Goal: Task Accomplishment & Management: Understand process/instructions

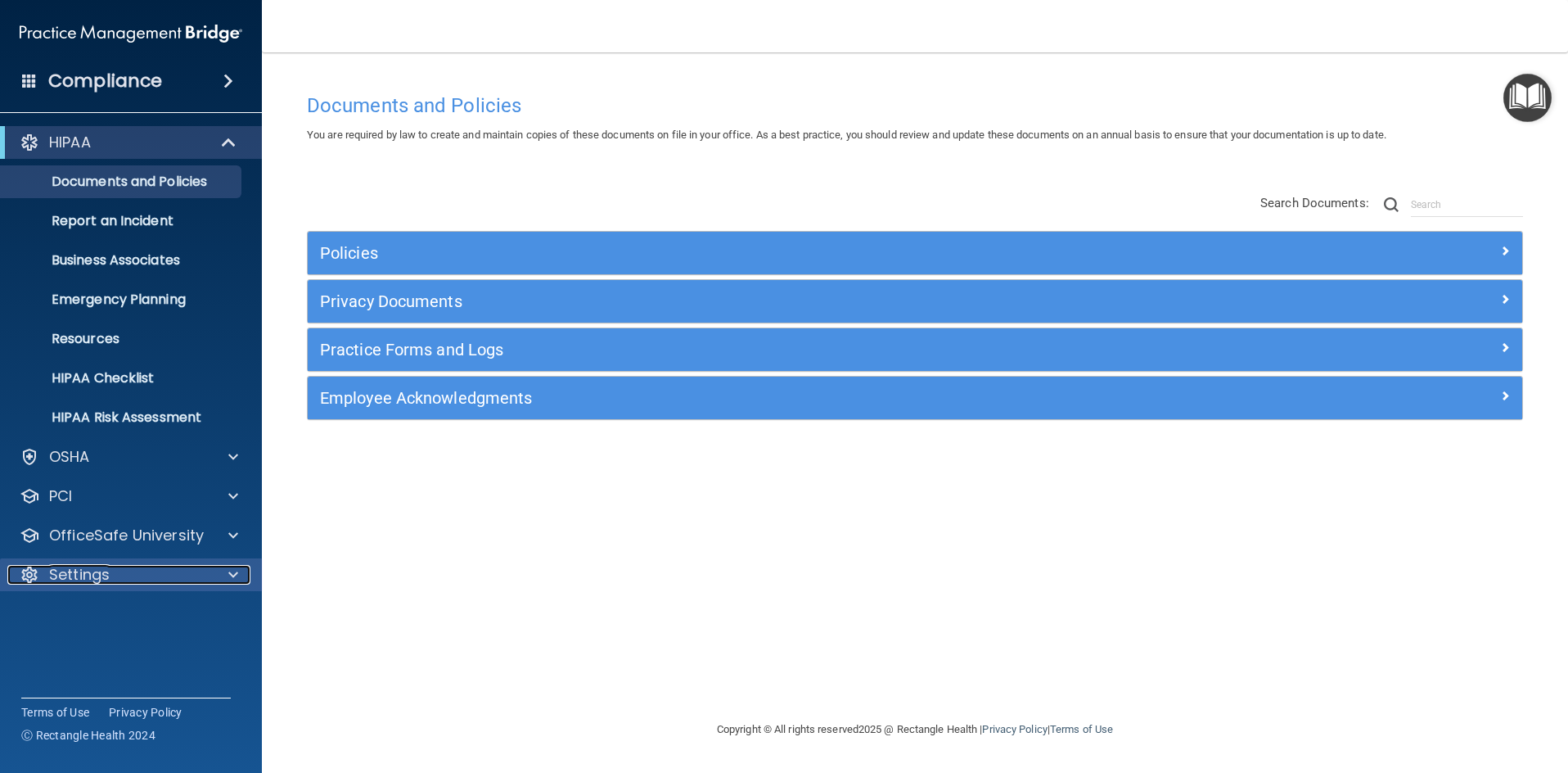
click at [238, 575] on div at bounding box center [230, 574] width 41 height 19
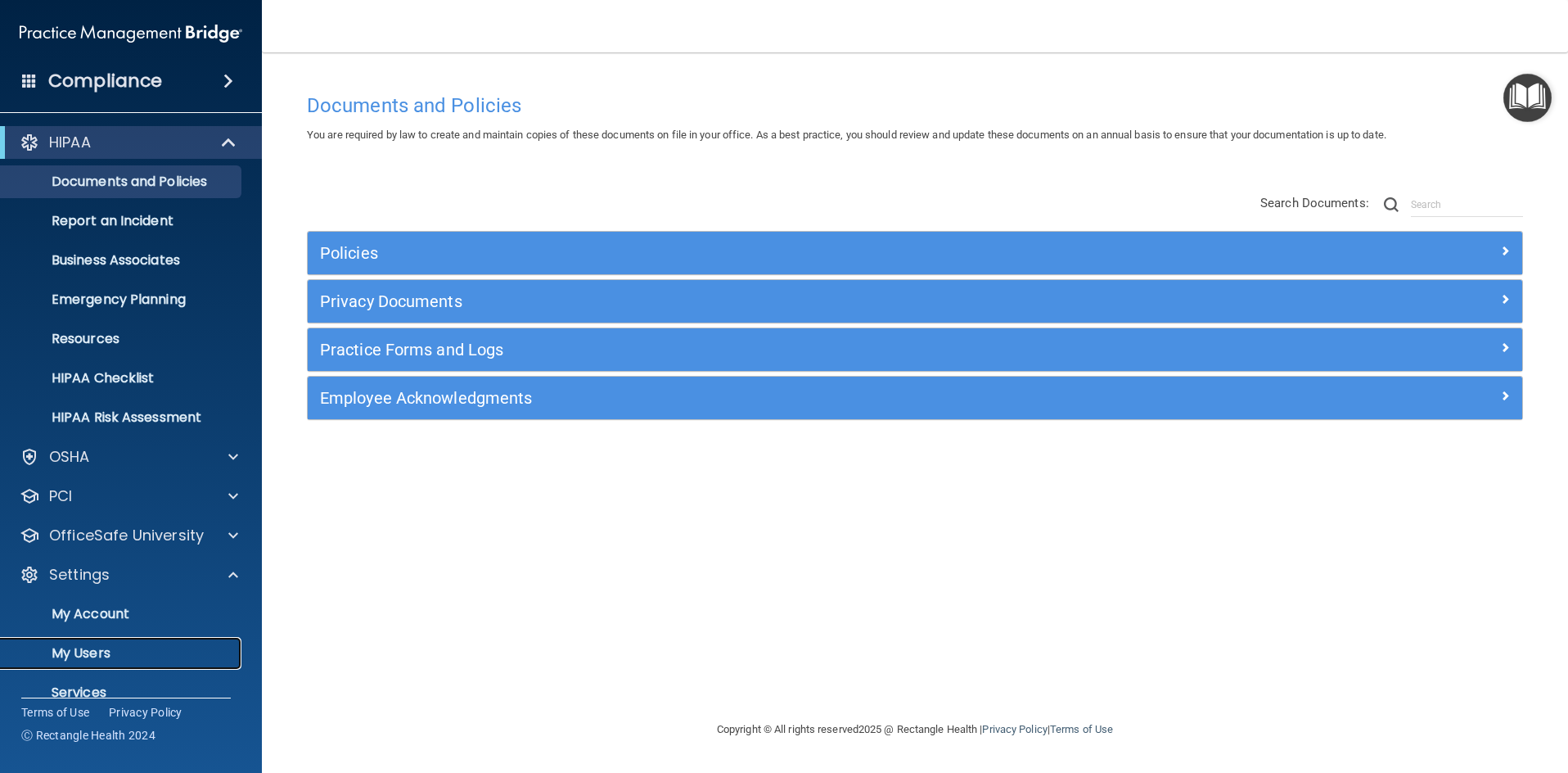
click at [83, 657] on p "My Users" at bounding box center [123, 653] width 224 height 17
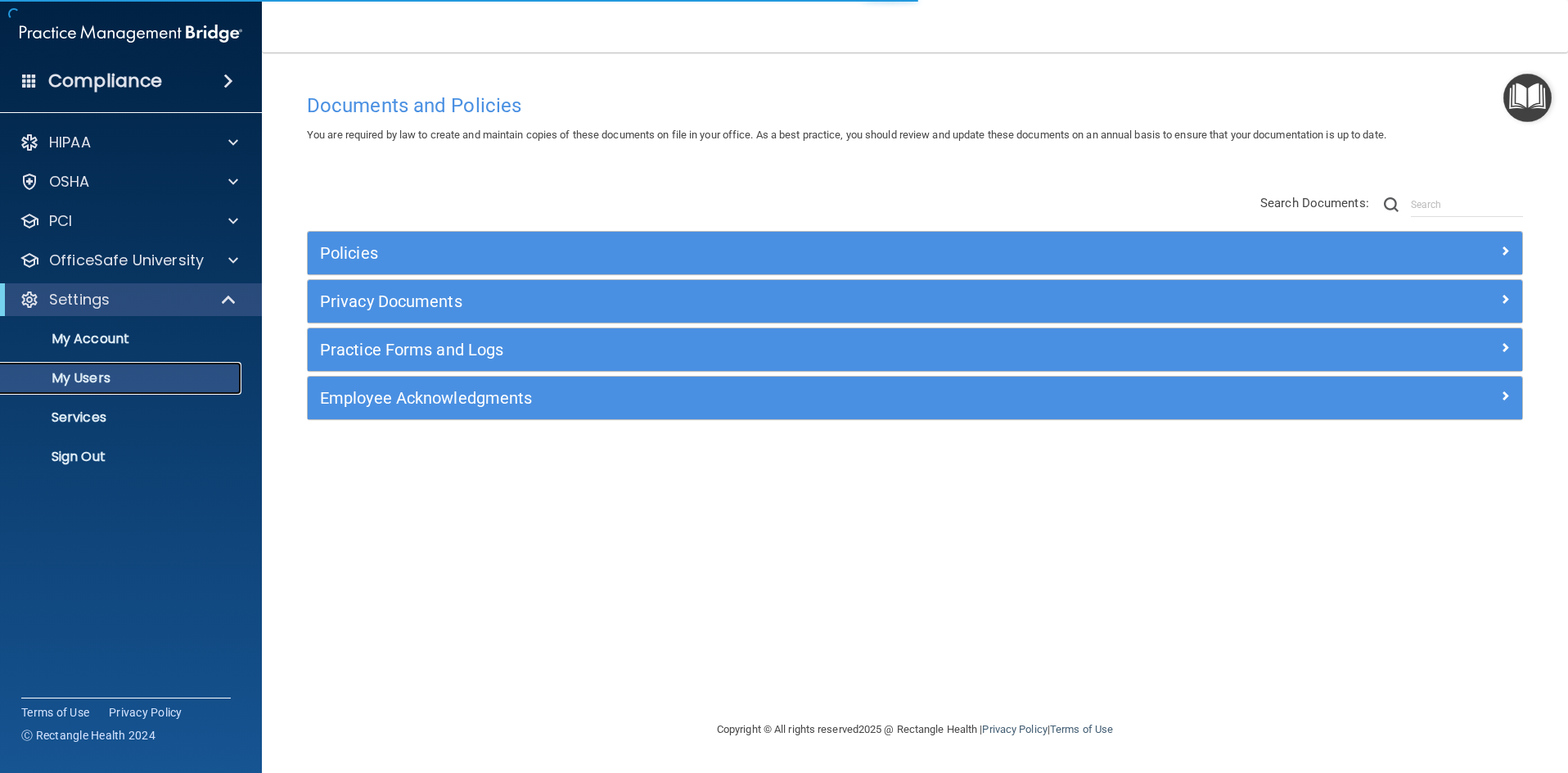
select select "20"
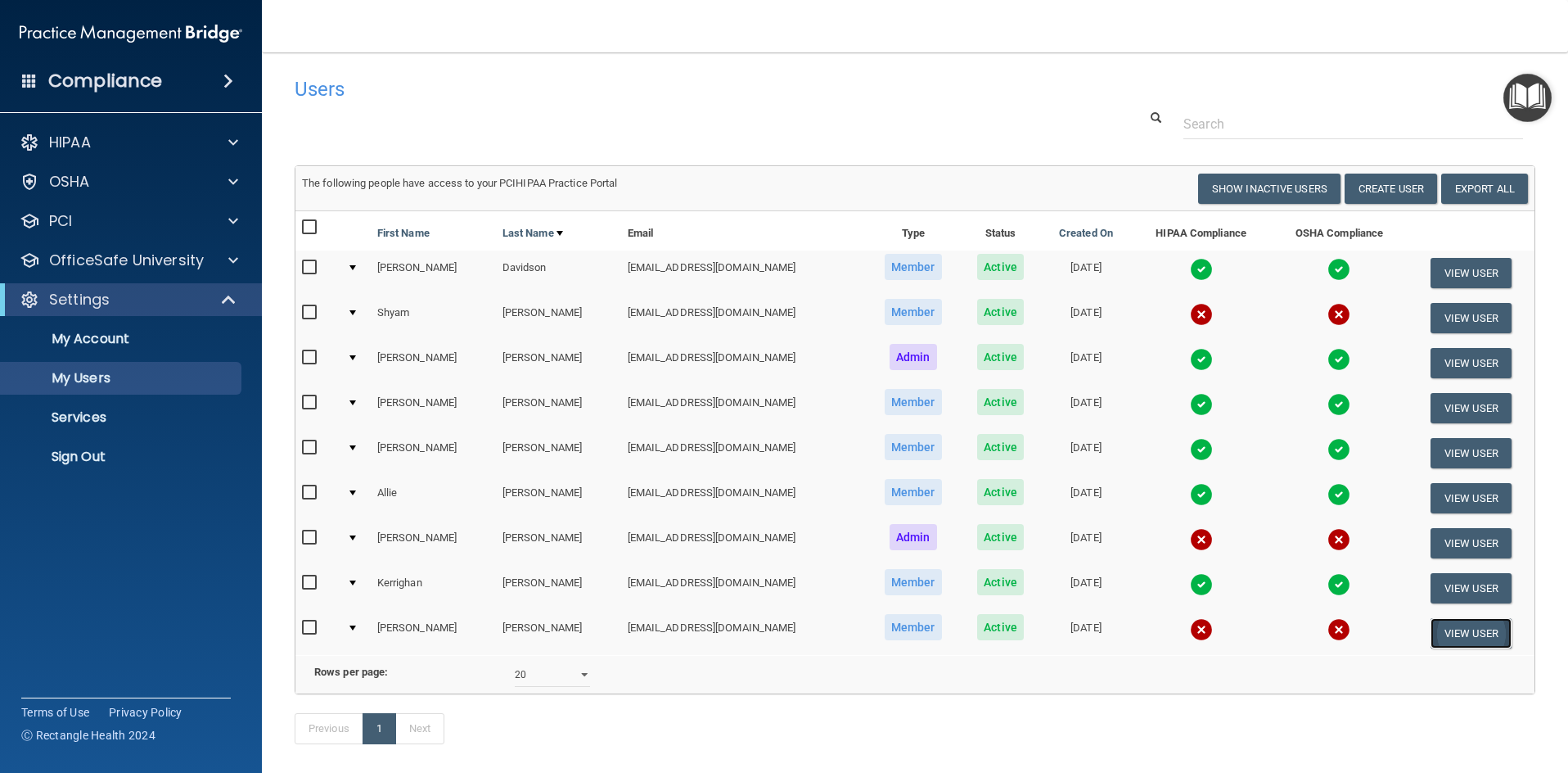
click at [1476, 630] on button "View User" at bounding box center [1471, 633] width 81 height 30
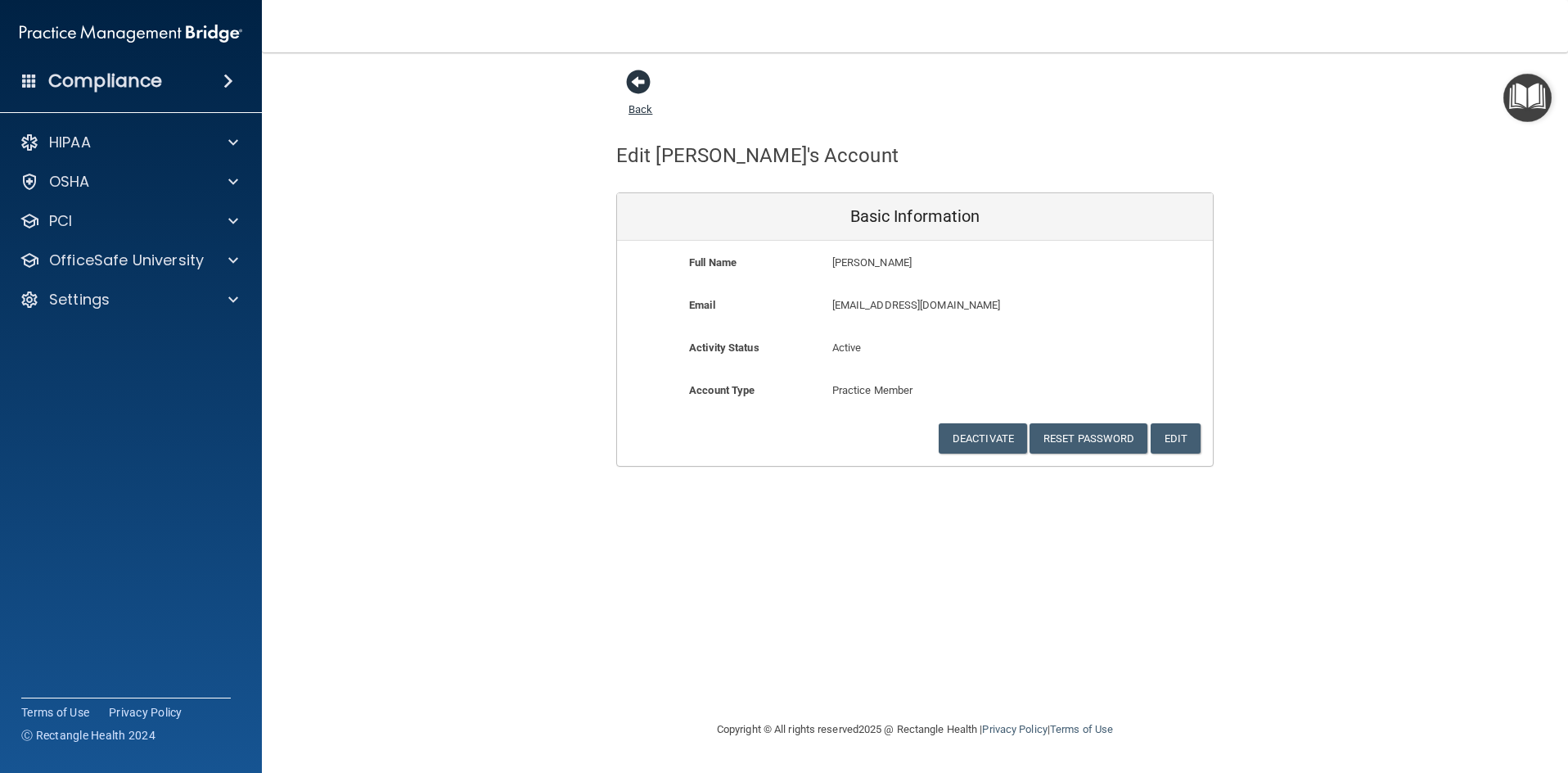
click at [642, 83] on span at bounding box center [638, 82] width 25 height 25
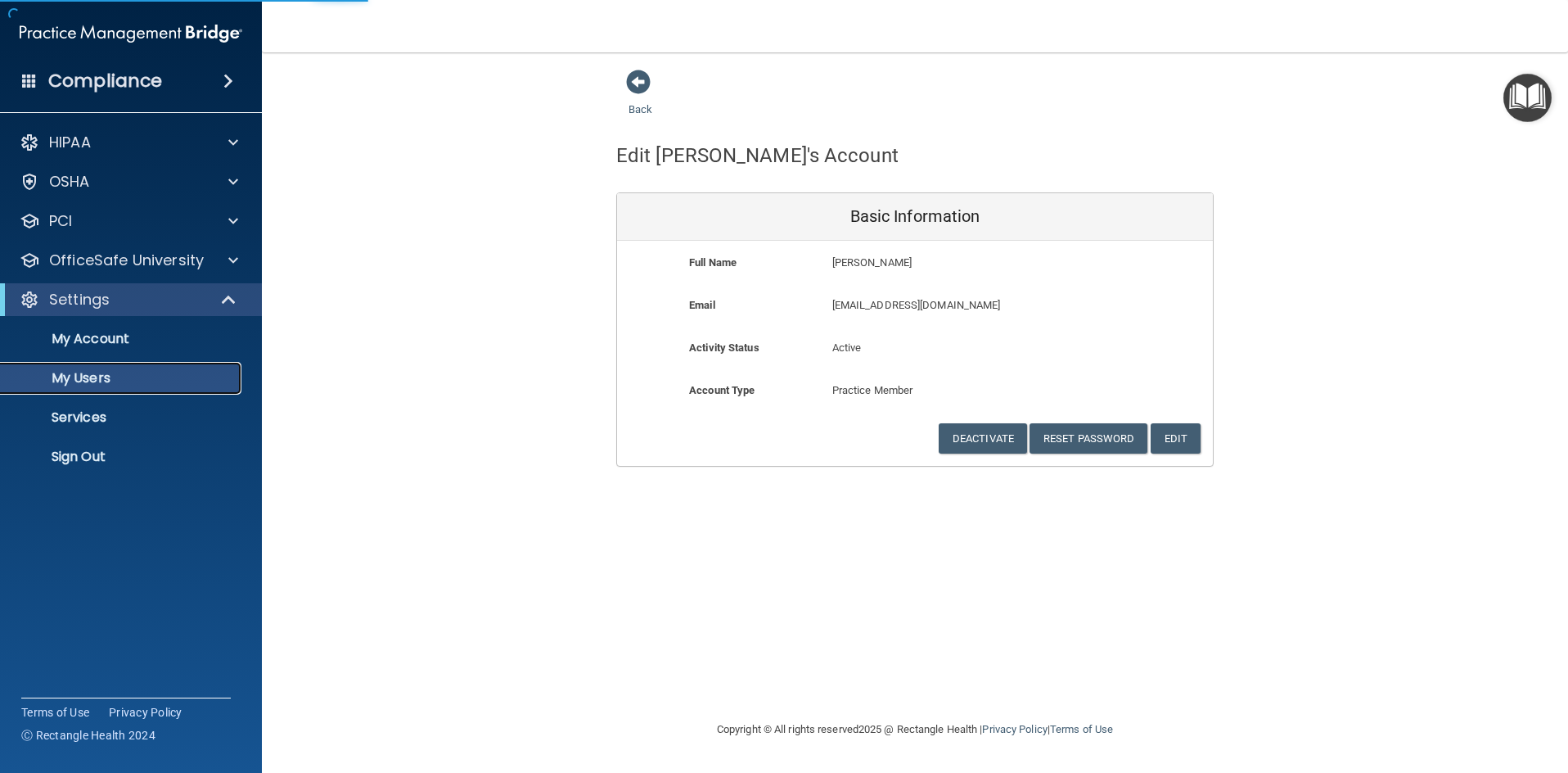
click at [148, 388] on link "My Users" at bounding box center [112, 379] width 258 height 33
select select "20"
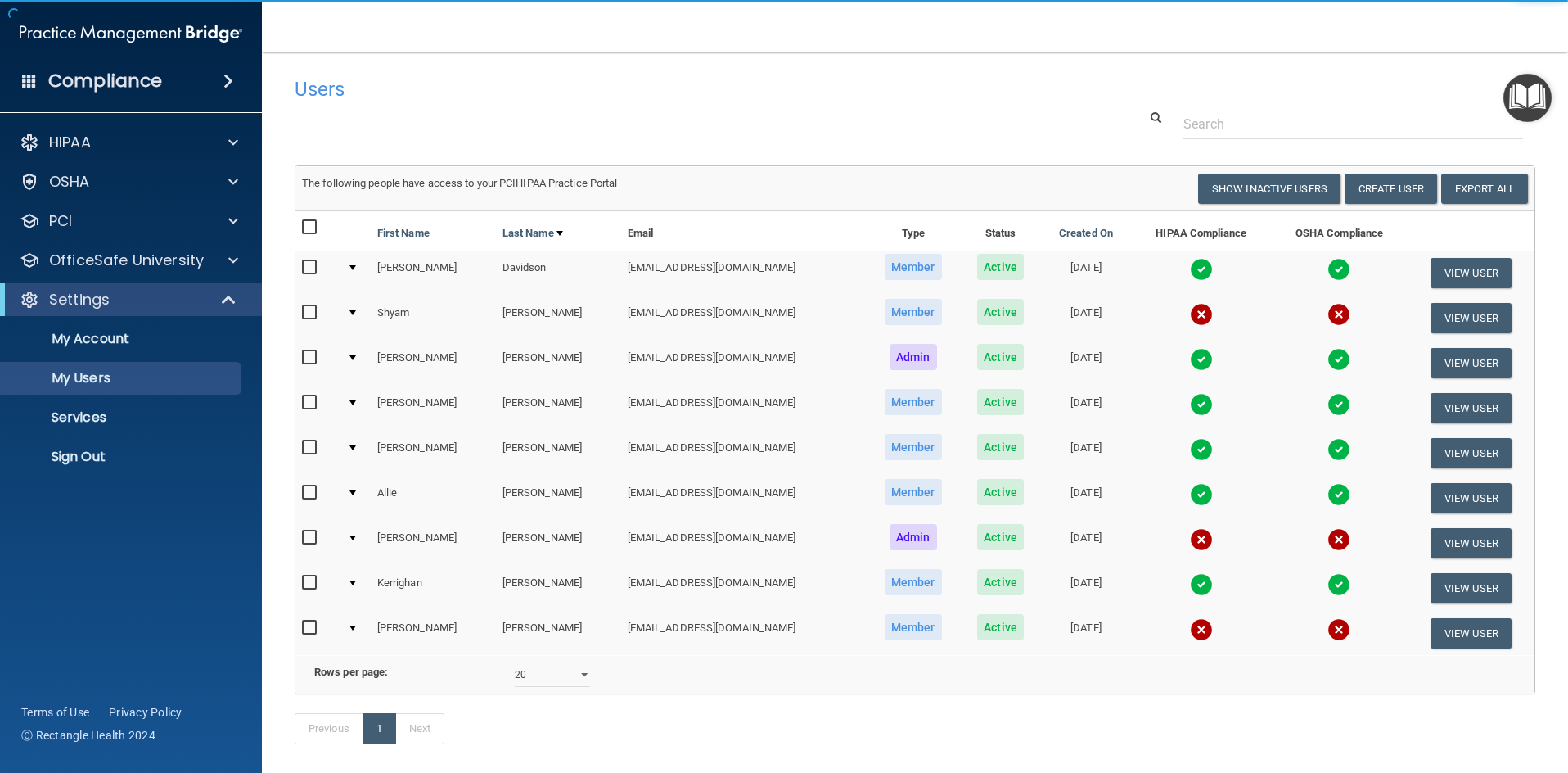
click at [308, 628] on input "checkbox" at bounding box center [311, 627] width 19 height 13
checkbox input "true"
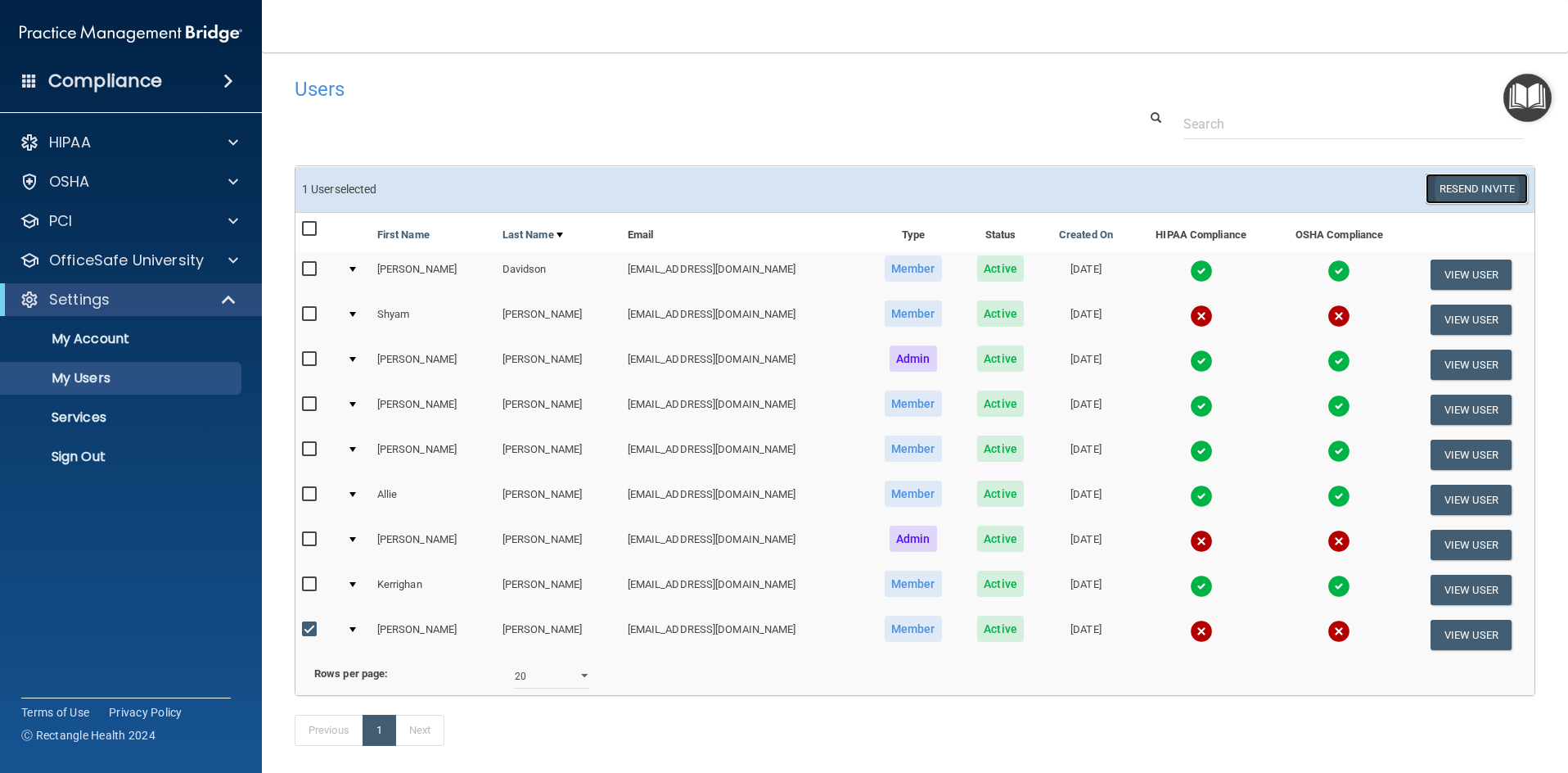
click at [1450, 187] on button "Resend Invite" at bounding box center [1477, 188] width 103 height 30
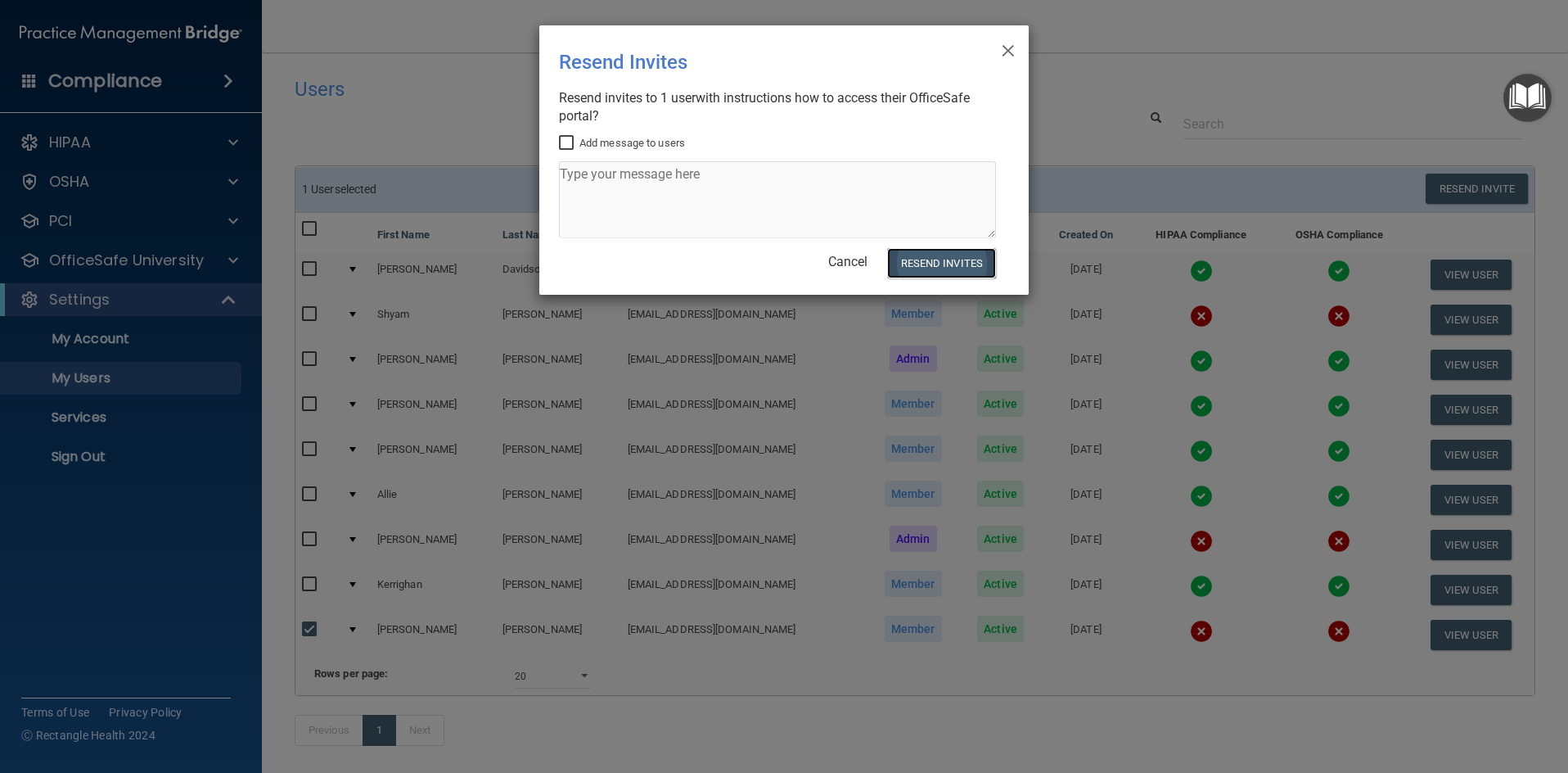
click at [938, 267] on button "Resend Invites" at bounding box center [942, 262] width 109 height 30
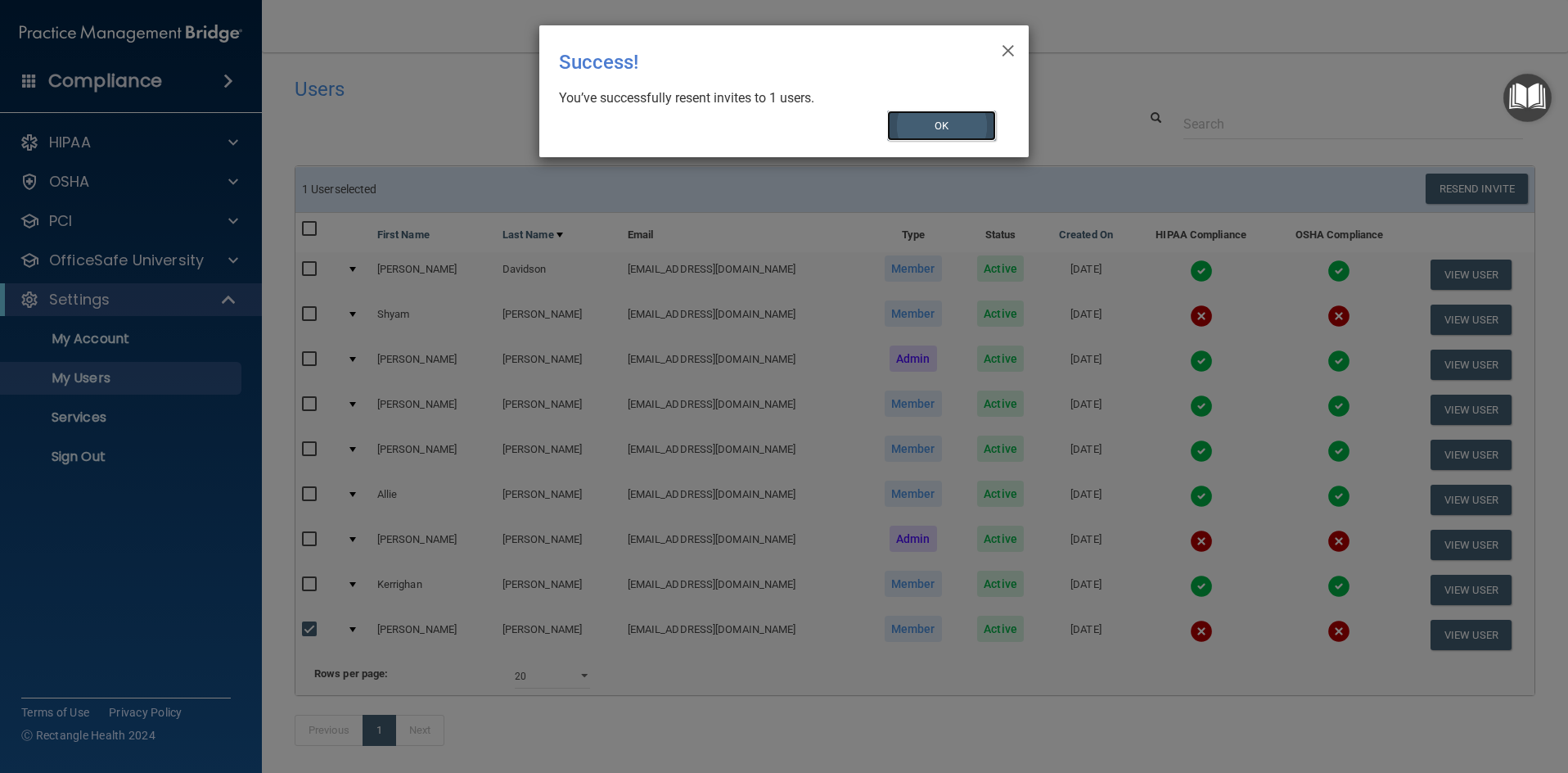
click at [943, 126] on button "OK" at bounding box center [943, 125] width 110 height 30
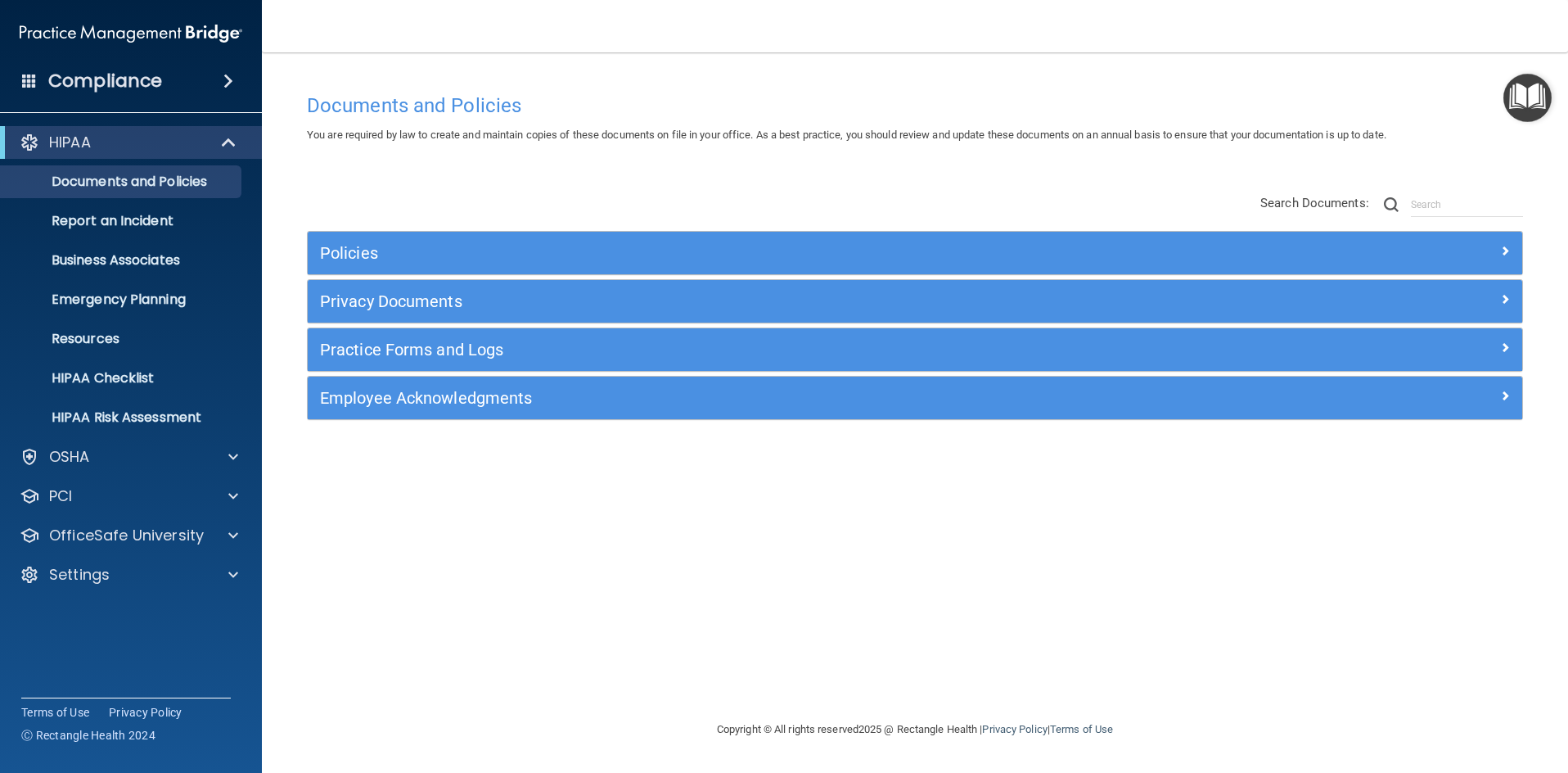
click at [225, 76] on span at bounding box center [228, 81] width 10 height 19
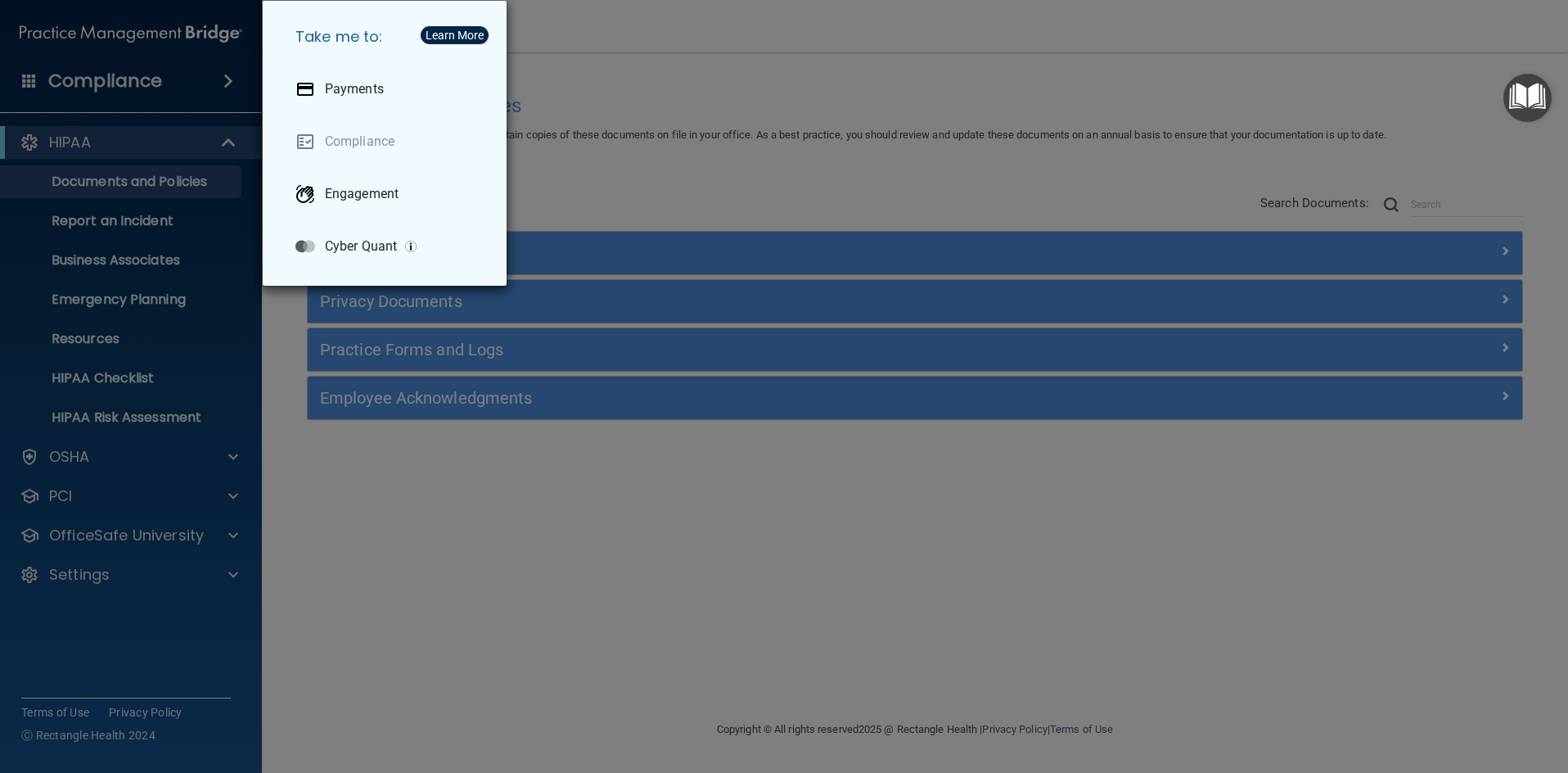
click at [624, 65] on div "Take me to: Payments Compliance Engagement Cyber Quant" at bounding box center [784, 386] width 1568 height 773
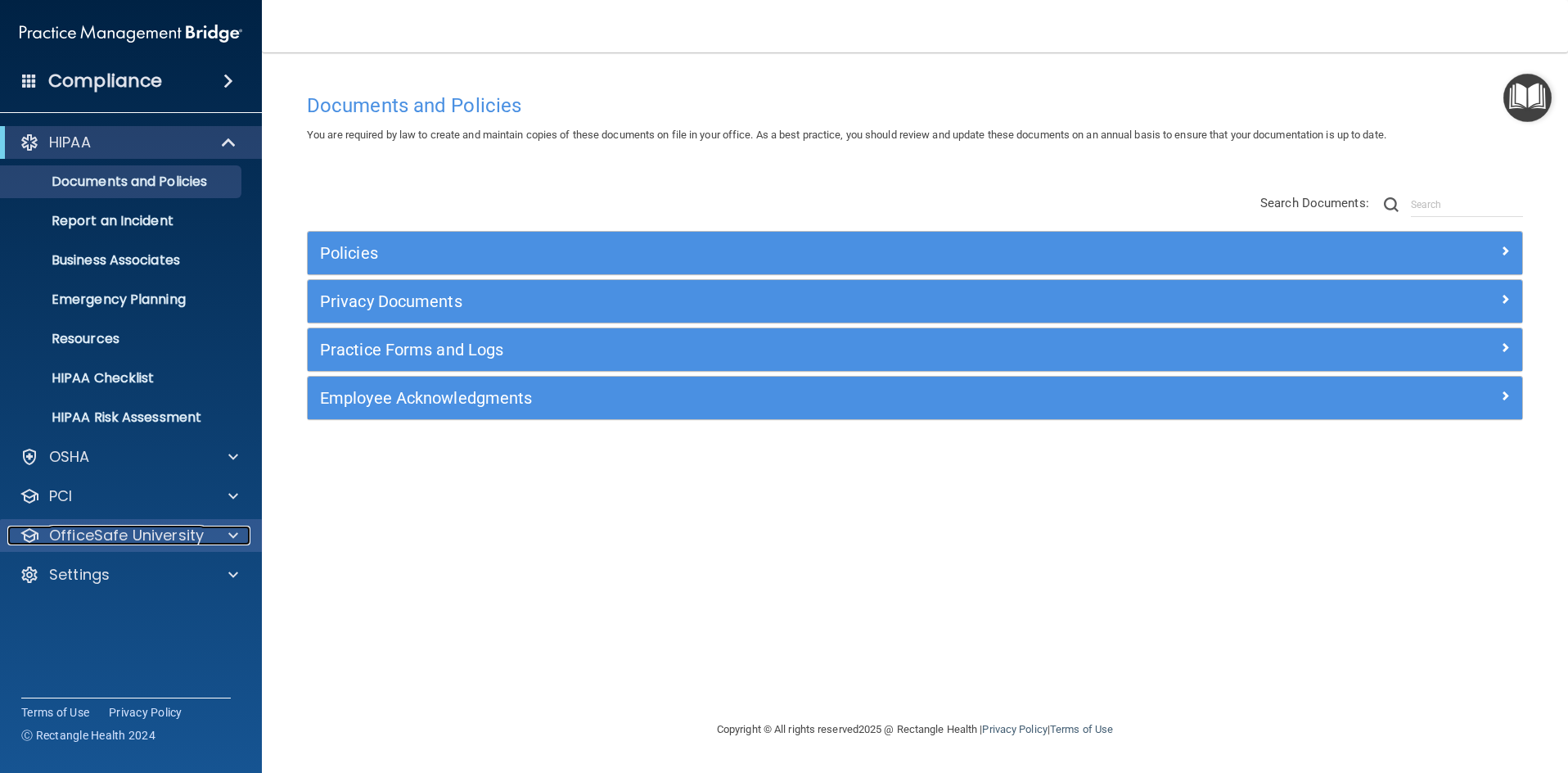
click at [226, 535] on div at bounding box center [230, 535] width 41 height 19
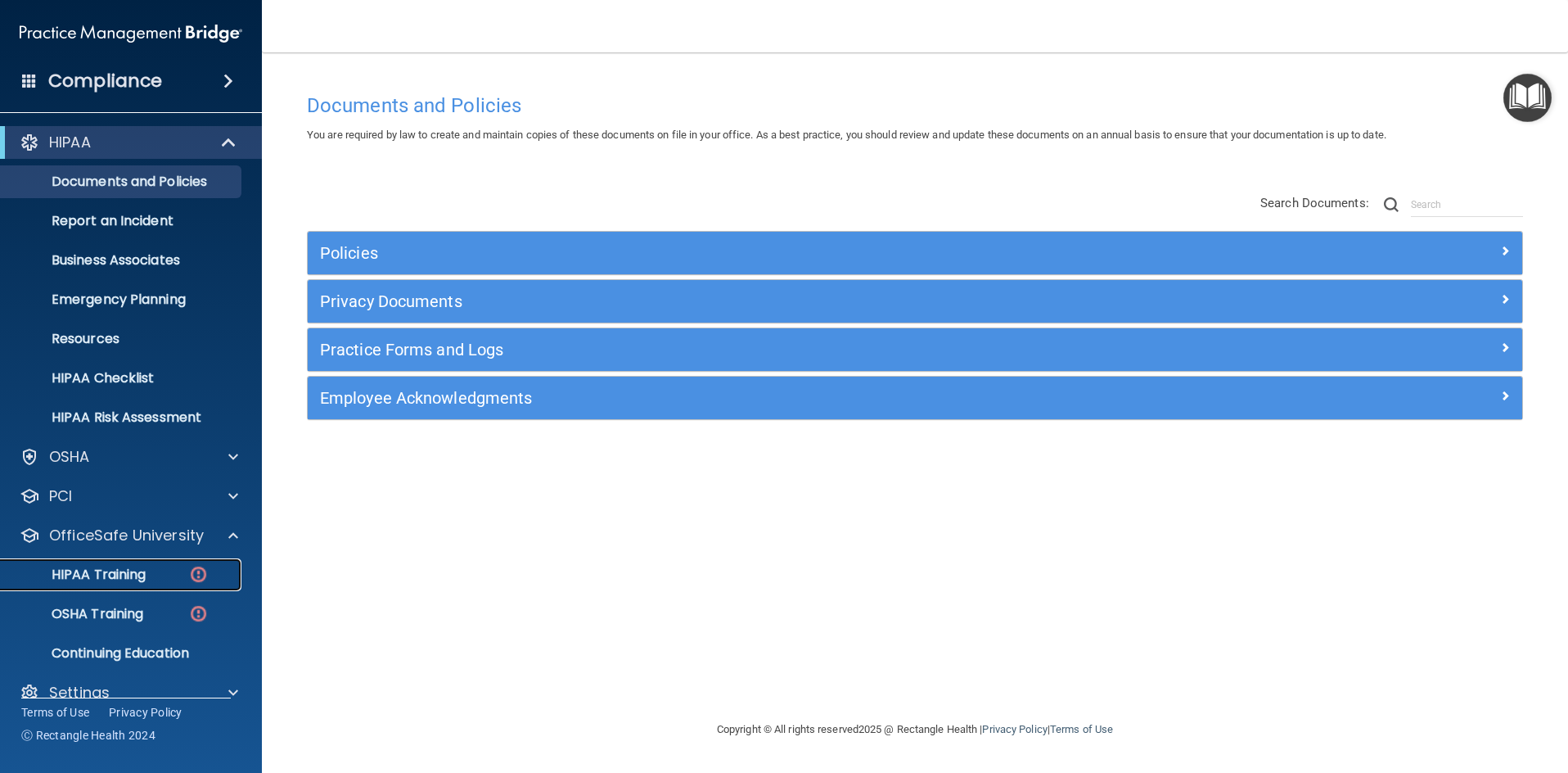
click at [129, 574] on p "HIPAA Training" at bounding box center [78, 575] width 135 height 17
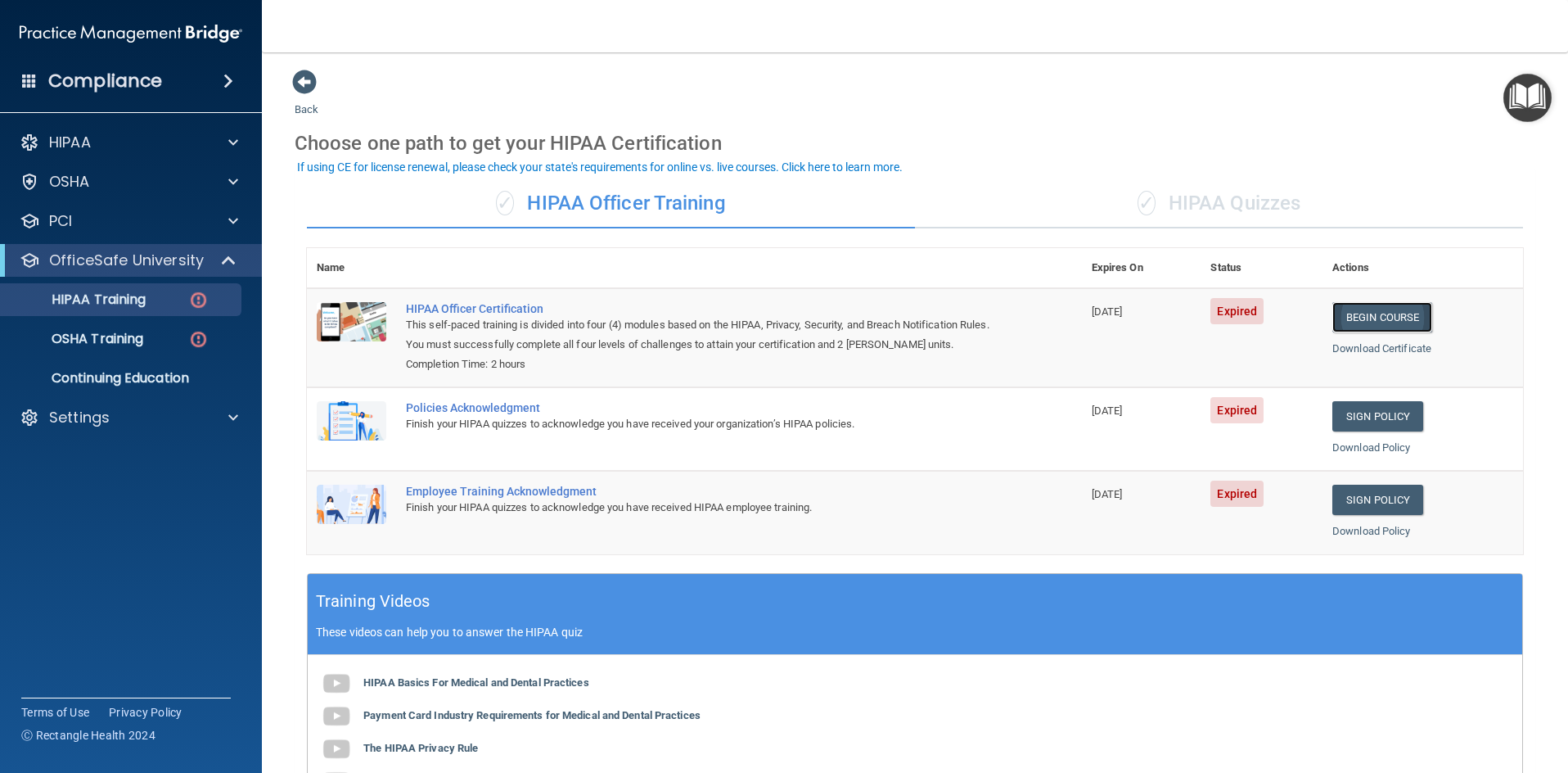
click at [1365, 317] on link "Begin Course" at bounding box center [1382, 316] width 100 height 30
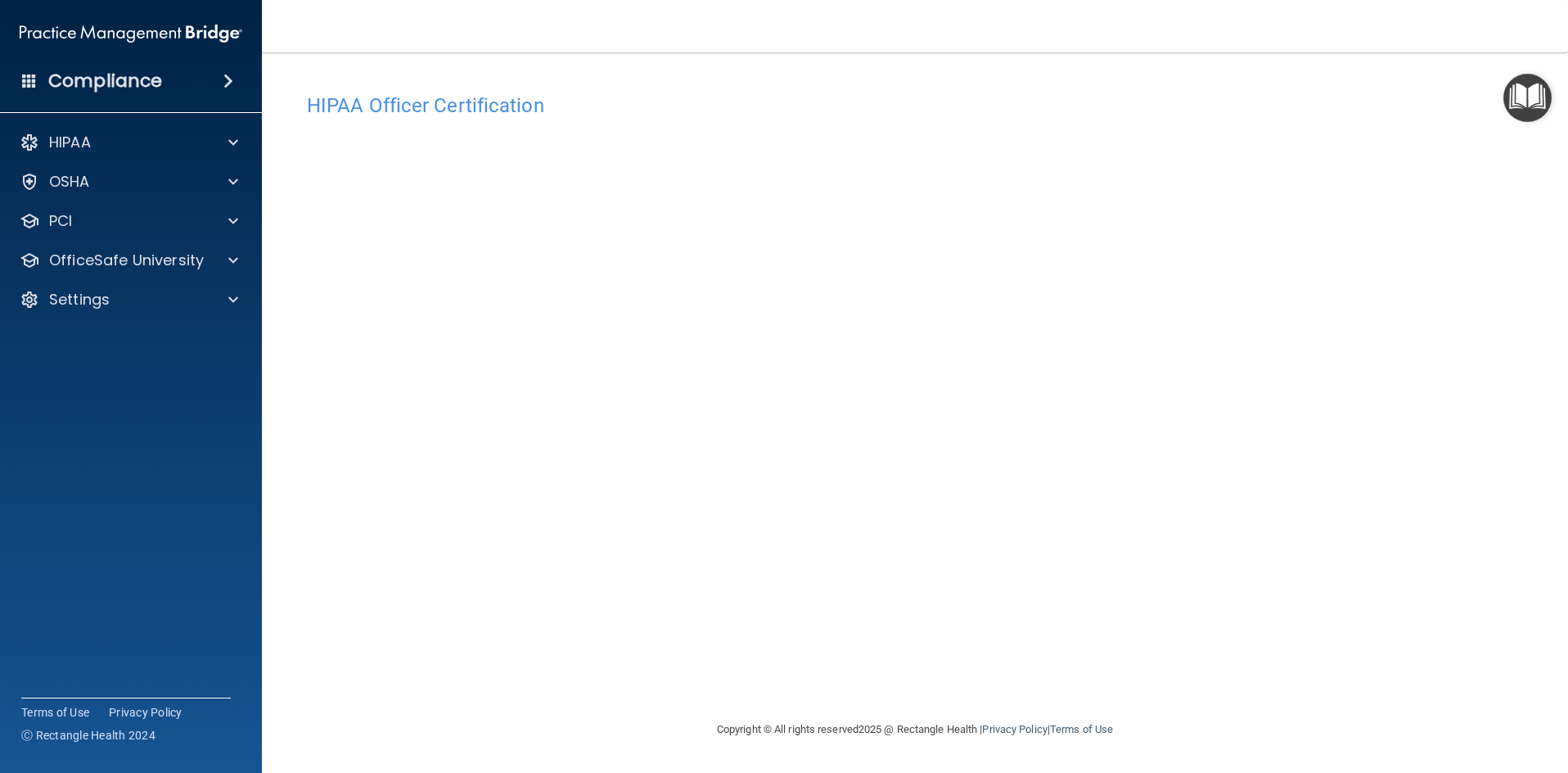
click at [994, 678] on div "HIPAA Officer Certification This course doesn’t expire until 06/23/2024. Are yo…" at bounding box center [914, 403] width 1241 height 635
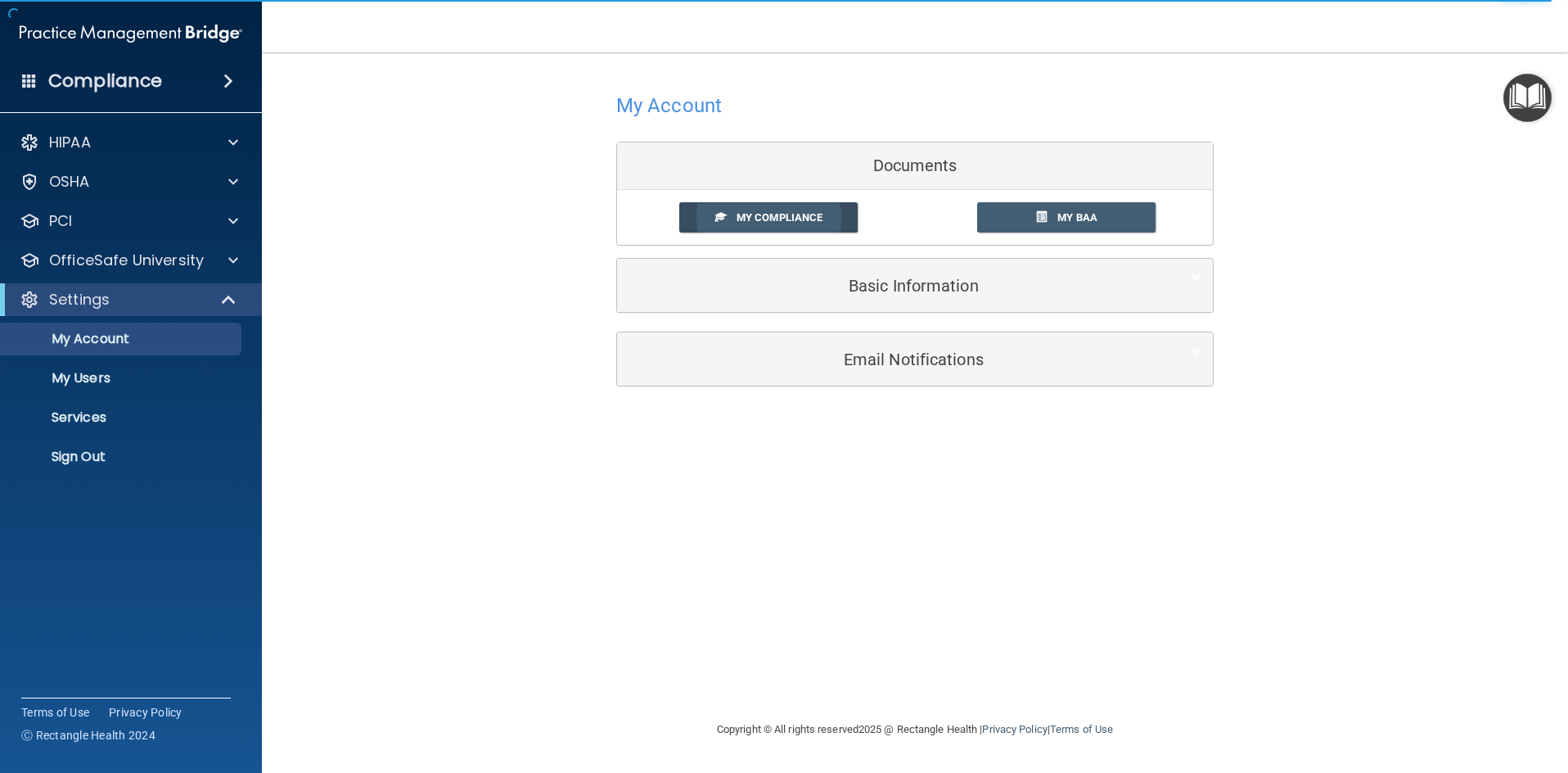
click at [782, 215] on span "My Compliance" at bounding box center [779, 216] width 86 height 12
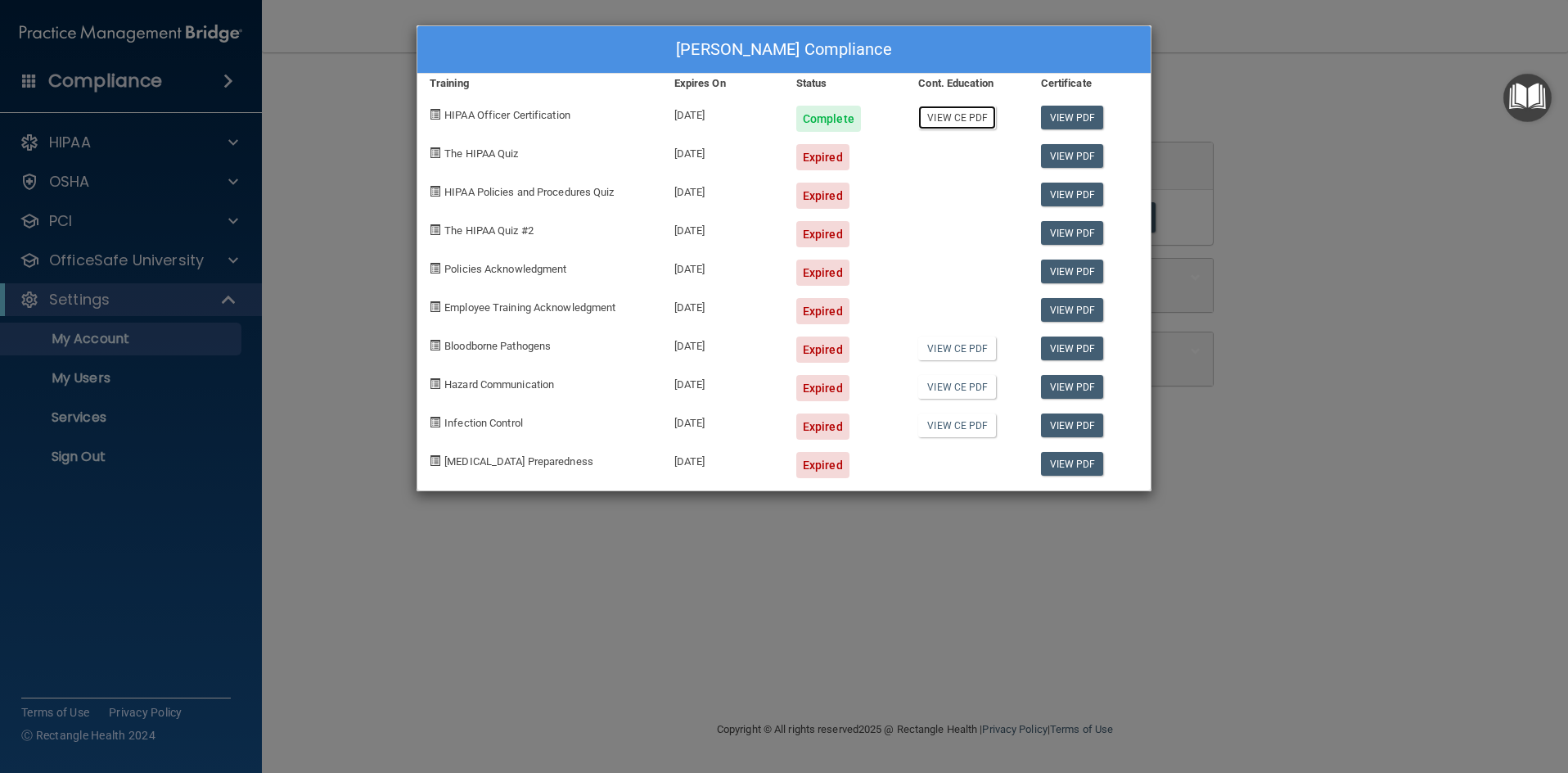
click at [966, 118] on link "View CE PDF" at bounding box center [956, 117] width 78 height 24
click at [1301, 255] on div "Mindy Smith's Compliance Training Expires On Status Cont. Education Certificate…" at bounding box center [784, 386] width 1568 height 773
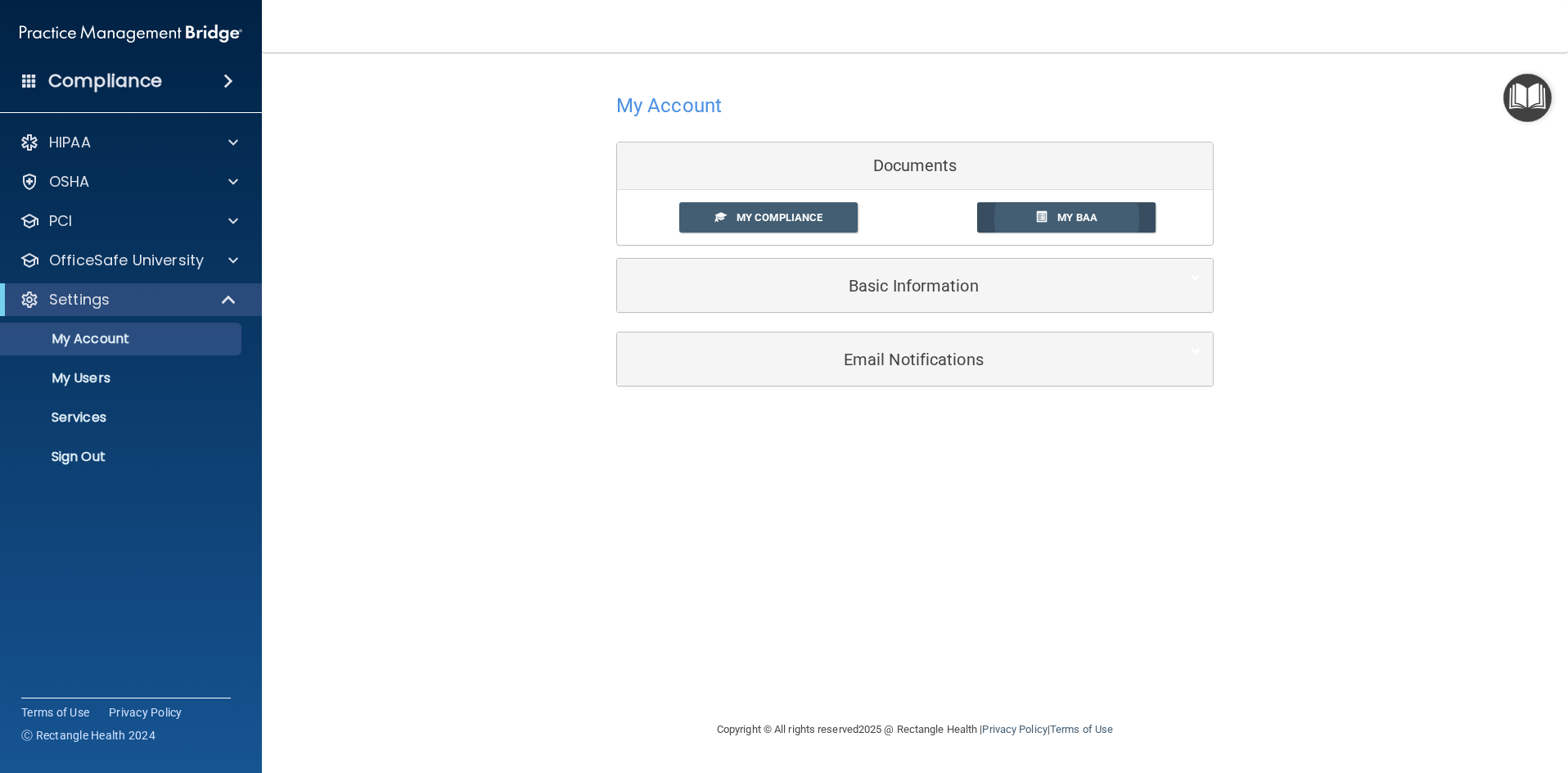
click at [1109, 220] on link "My BAA" at bounding box center [1066, 216] width 179 height 30
click at [233, 255] on span at bounding box center [233, 260] width 10 height 19
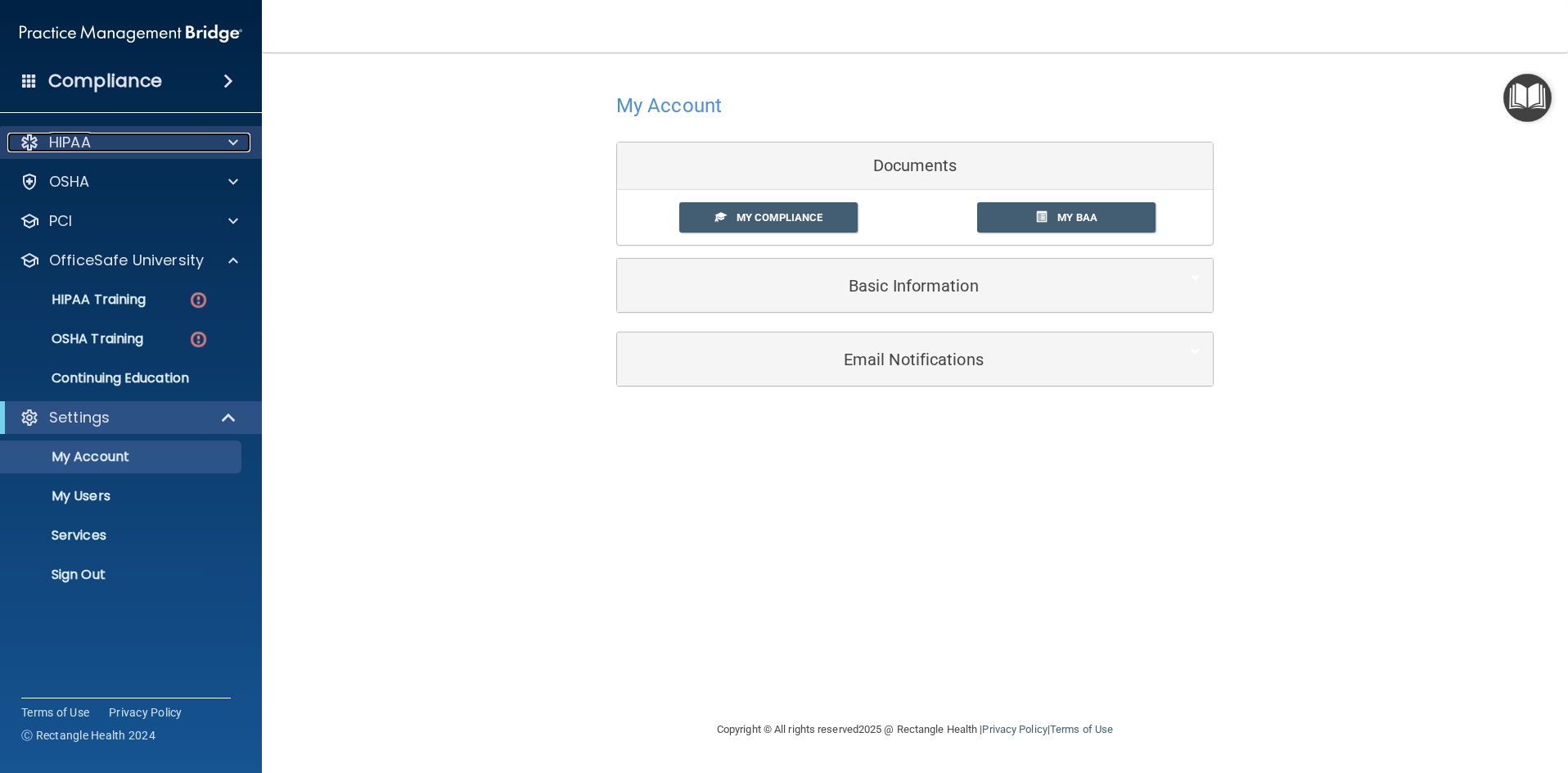
click at [232, 140] on span at bounding box center [233, 142] width 10 height 19
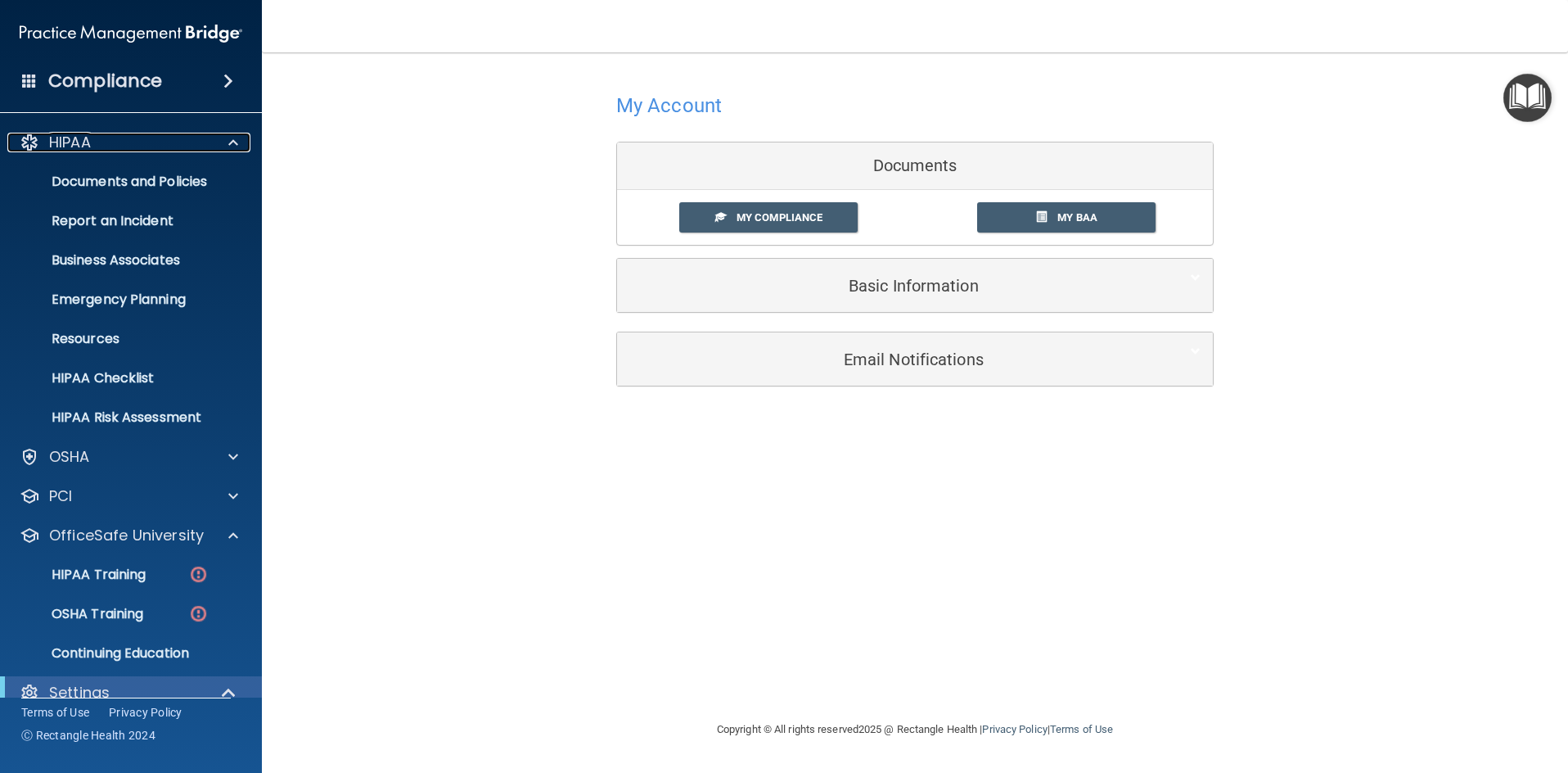
scroll to position [182, 0]
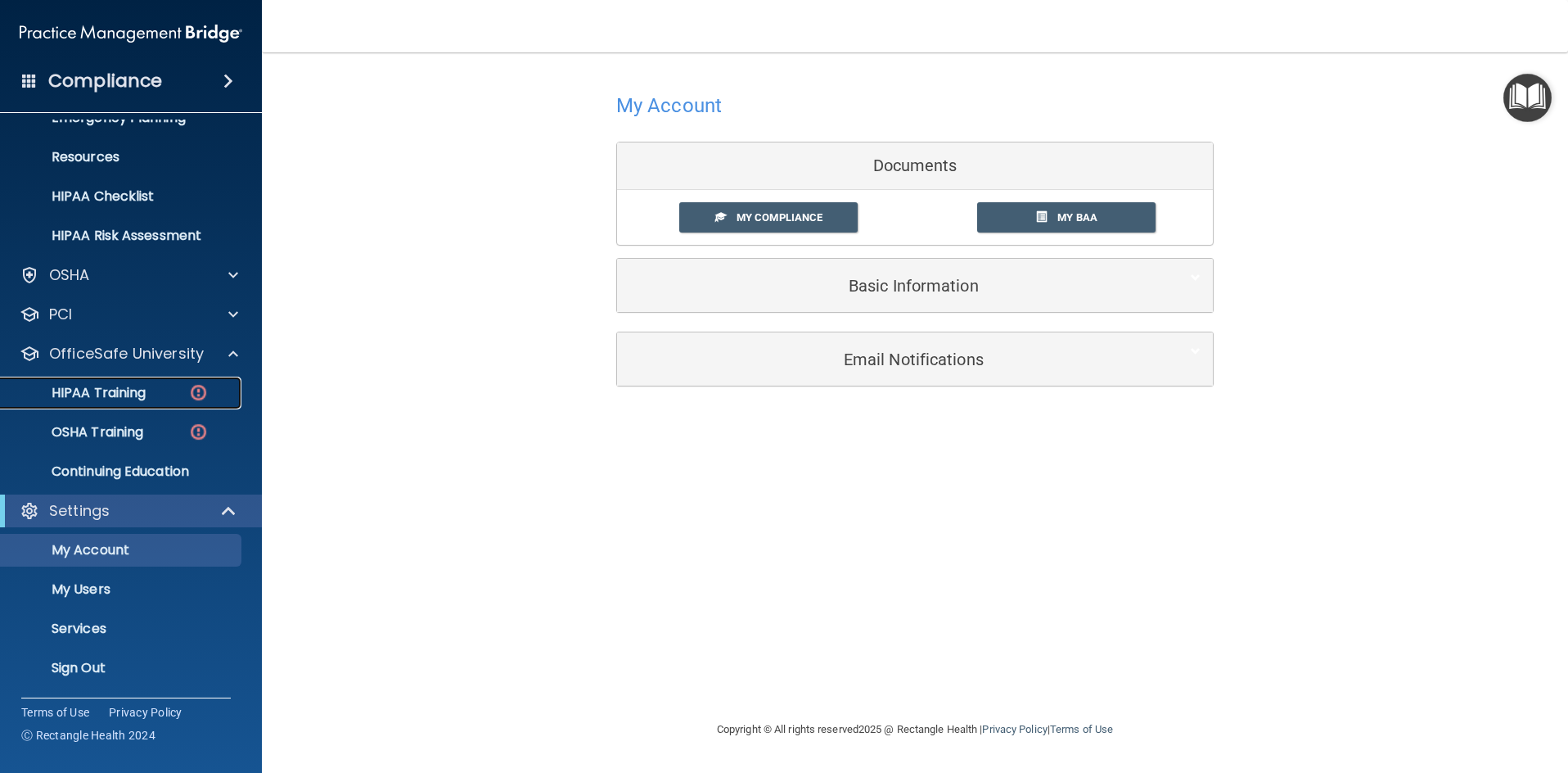
click at [159, 394] on div "HIPAA Training" at bounding box center [123, 393] width 224 height 17
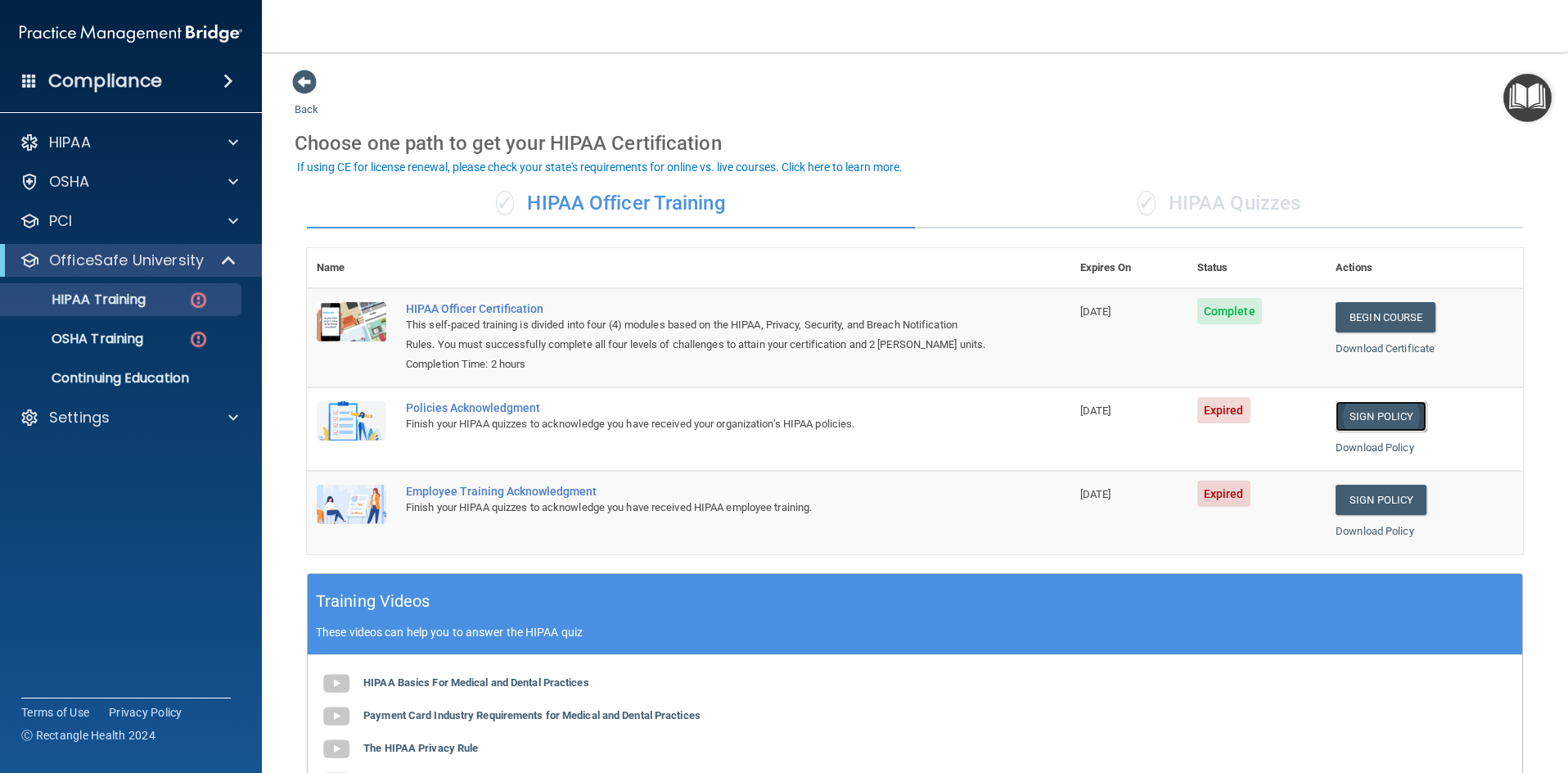
click at [1375, 420] on link "Sign Policy" at bounding box center [1381, 415] width 91 height 30
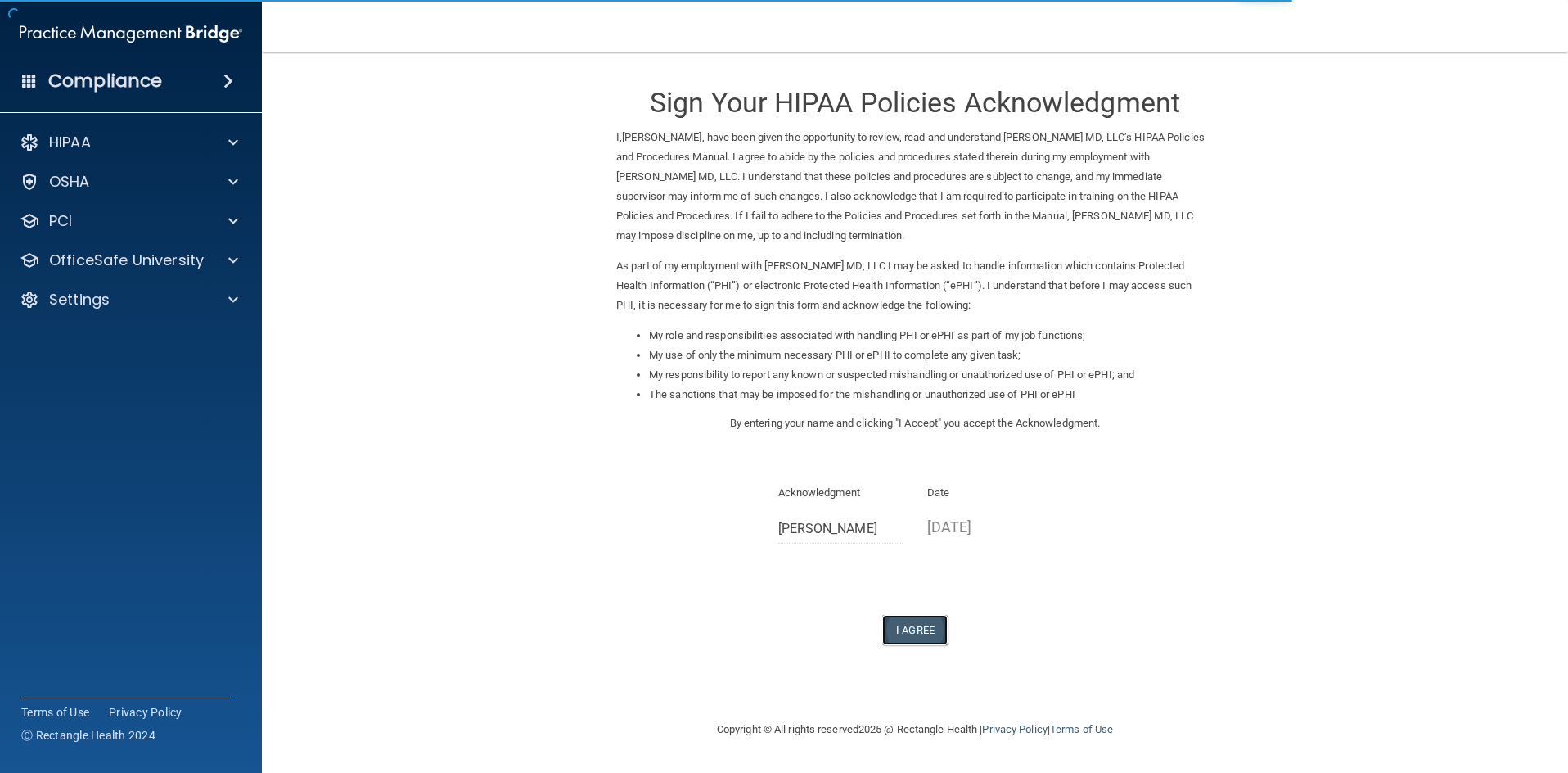
click at [922, 625] on button "I Agree" at bounding box center [914, 629] width 65 height 30
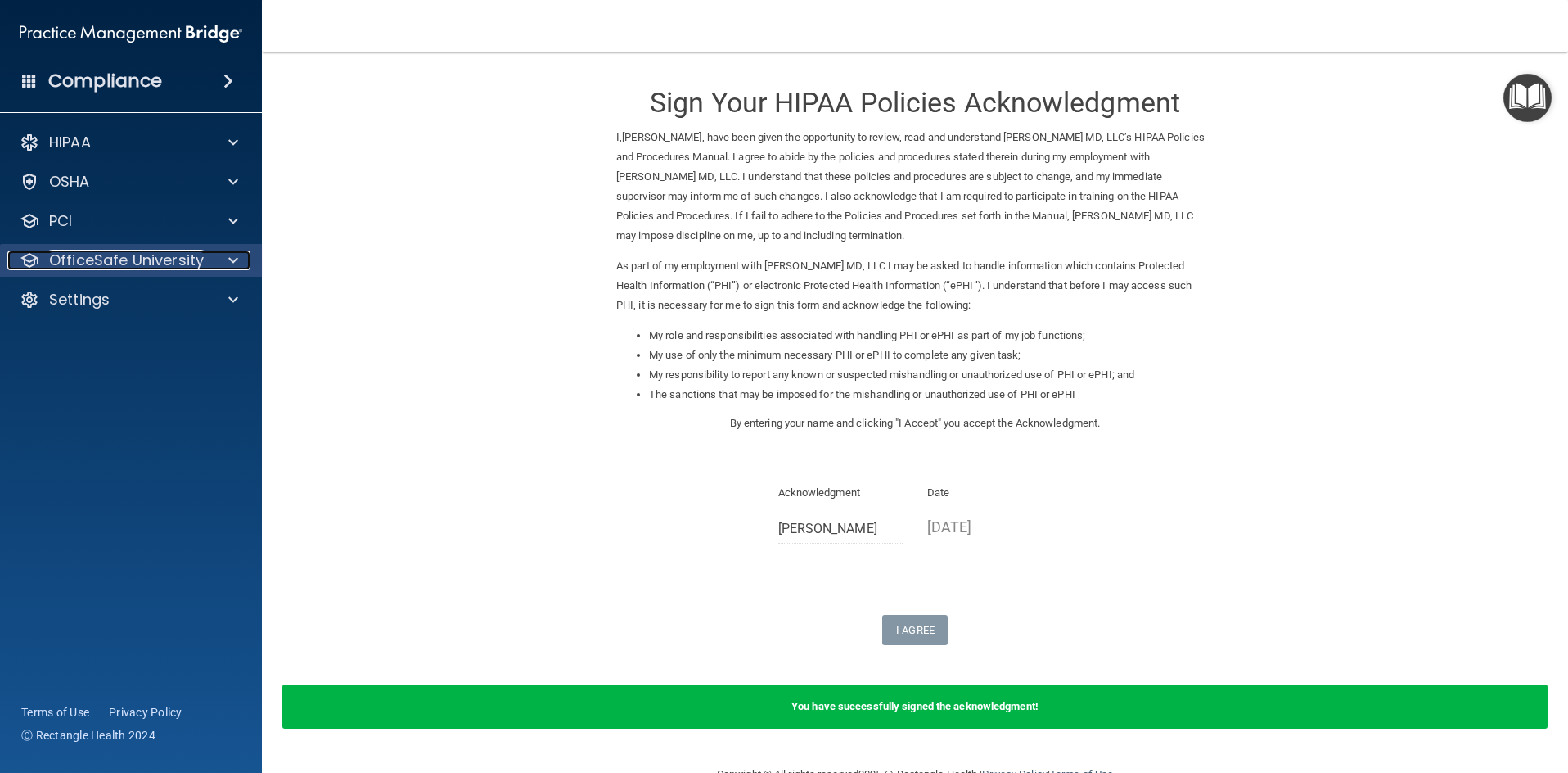
click at [237, 258] on span at bounding box center [233, 260] width 10 height 19
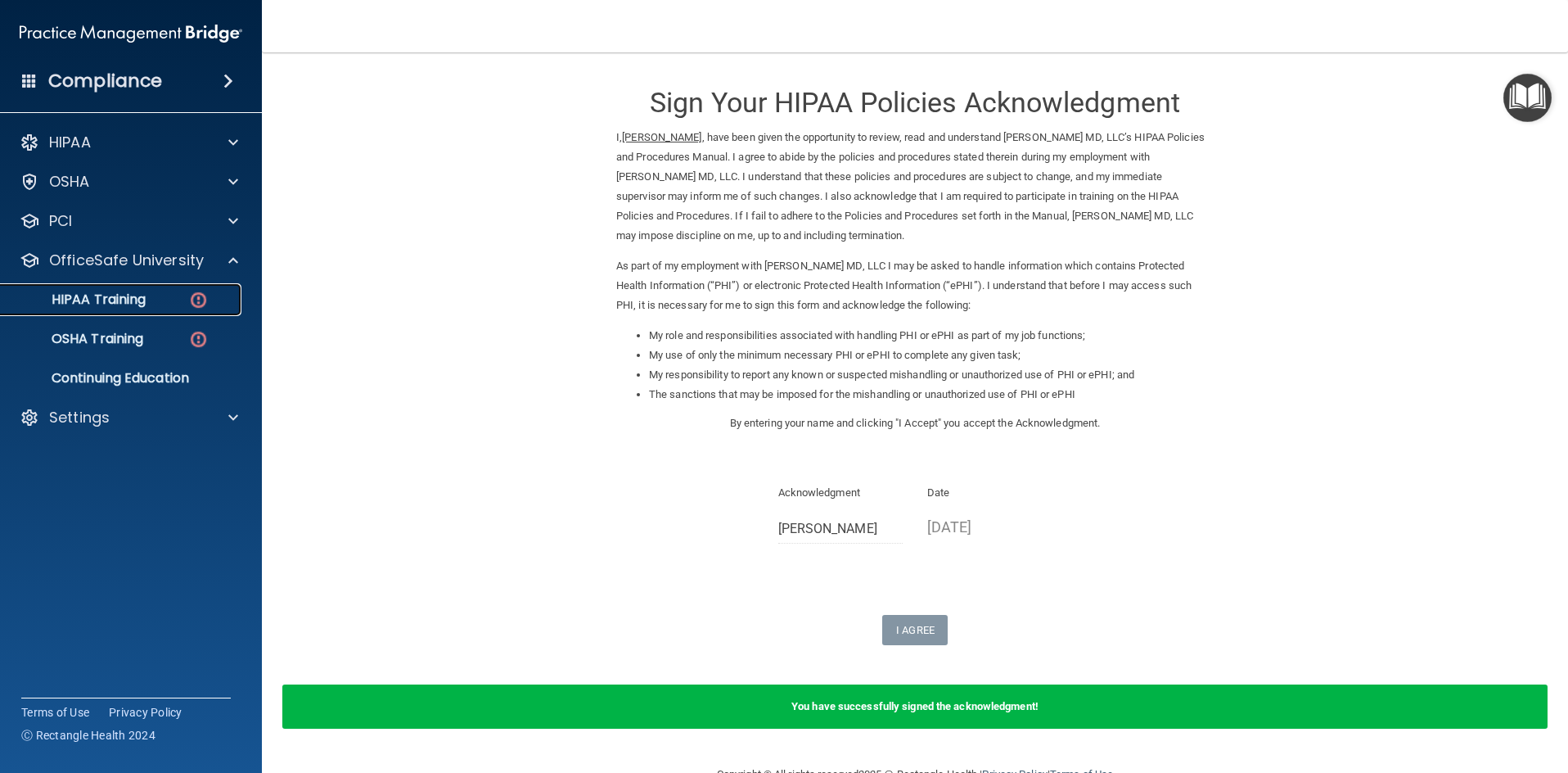
click at [148, 296] on div "HIPAA Training" at bounding box center [123, 300] width 224 height 17
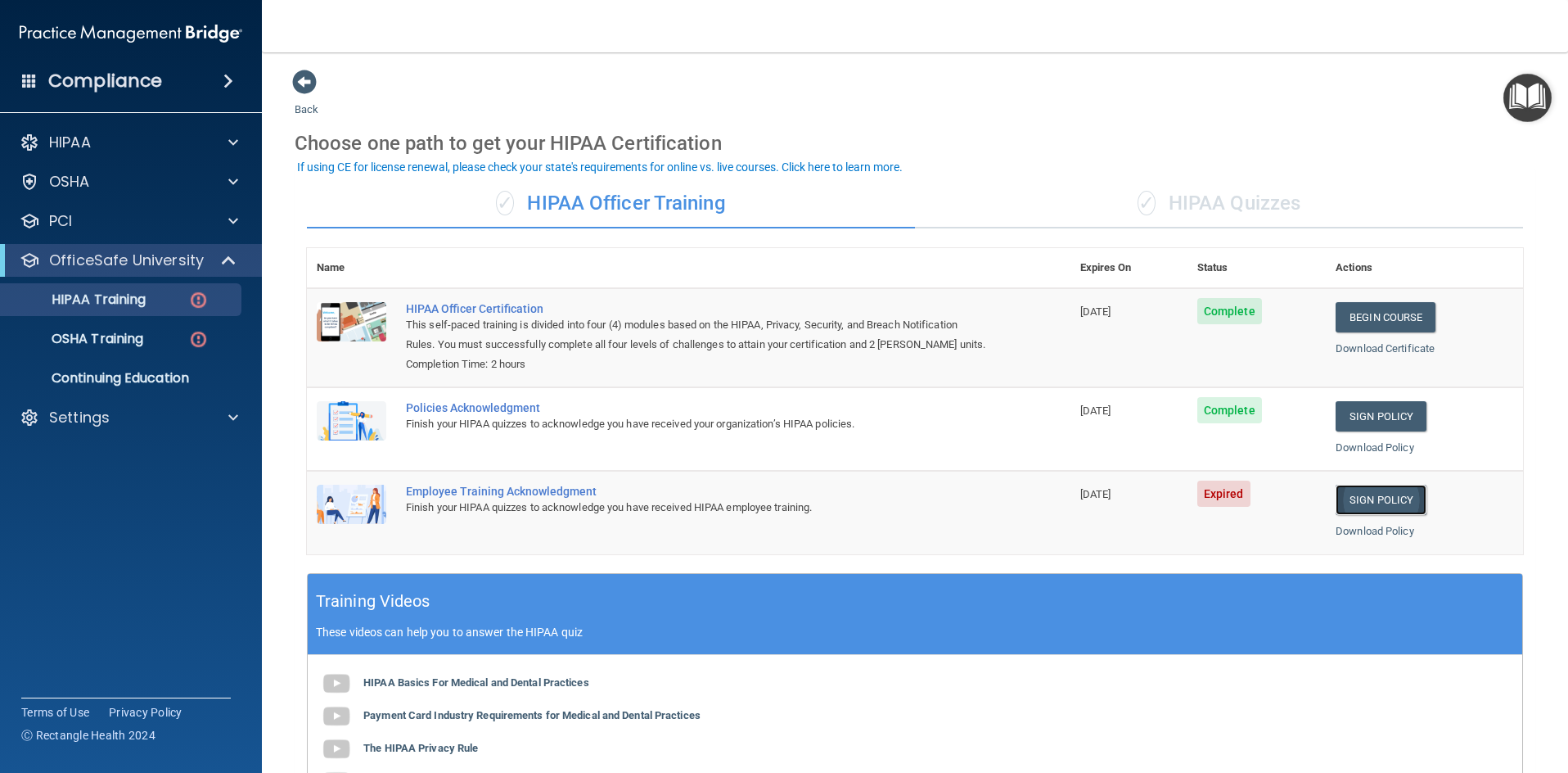
click at [1377, 502] on link "Sign Policy" at bounding box center [1381, 499] width 91 height 30
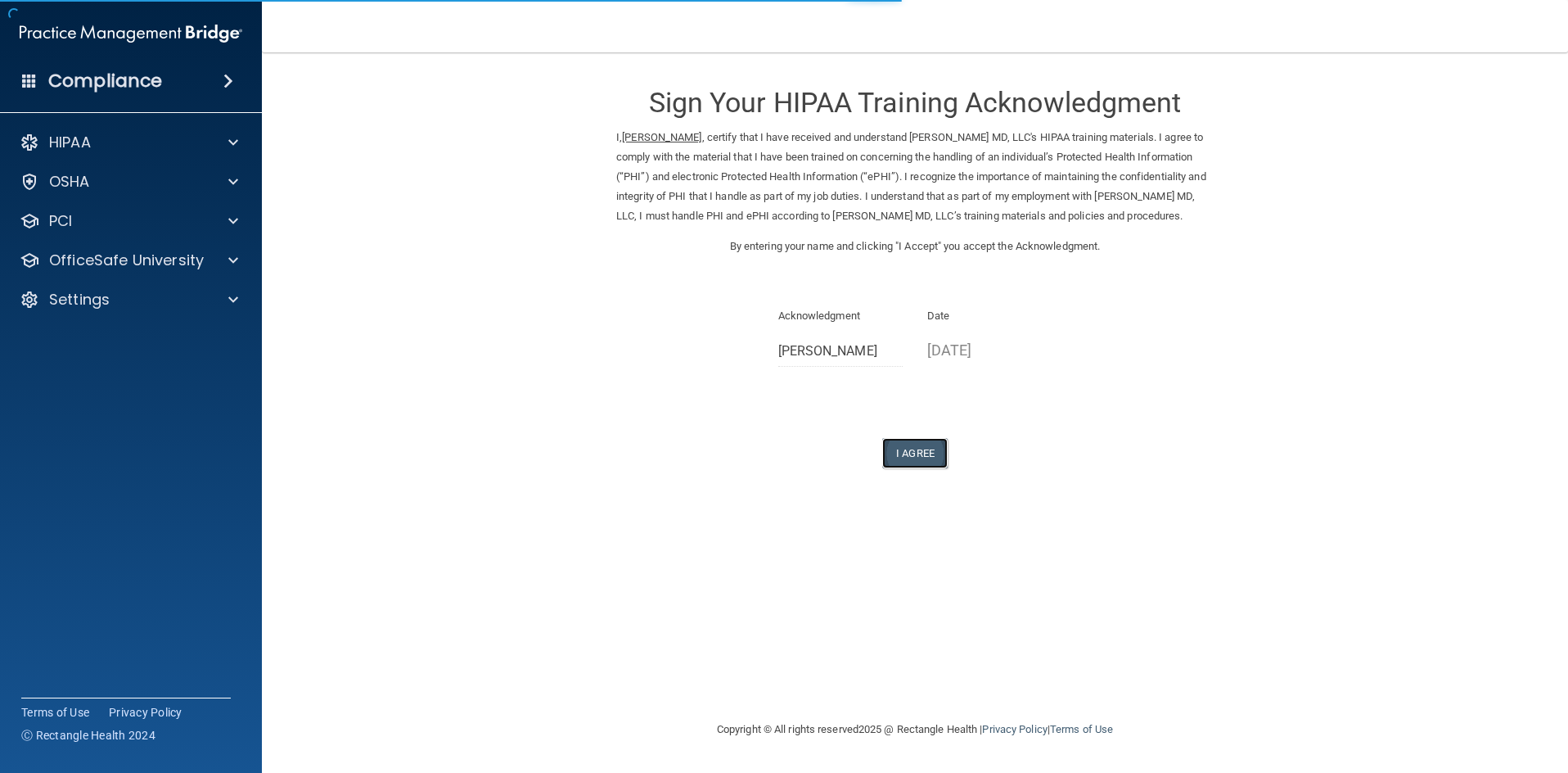
click at [913, 469] on button "I Agree" at bounding box center [914, 453] width 65 height 30
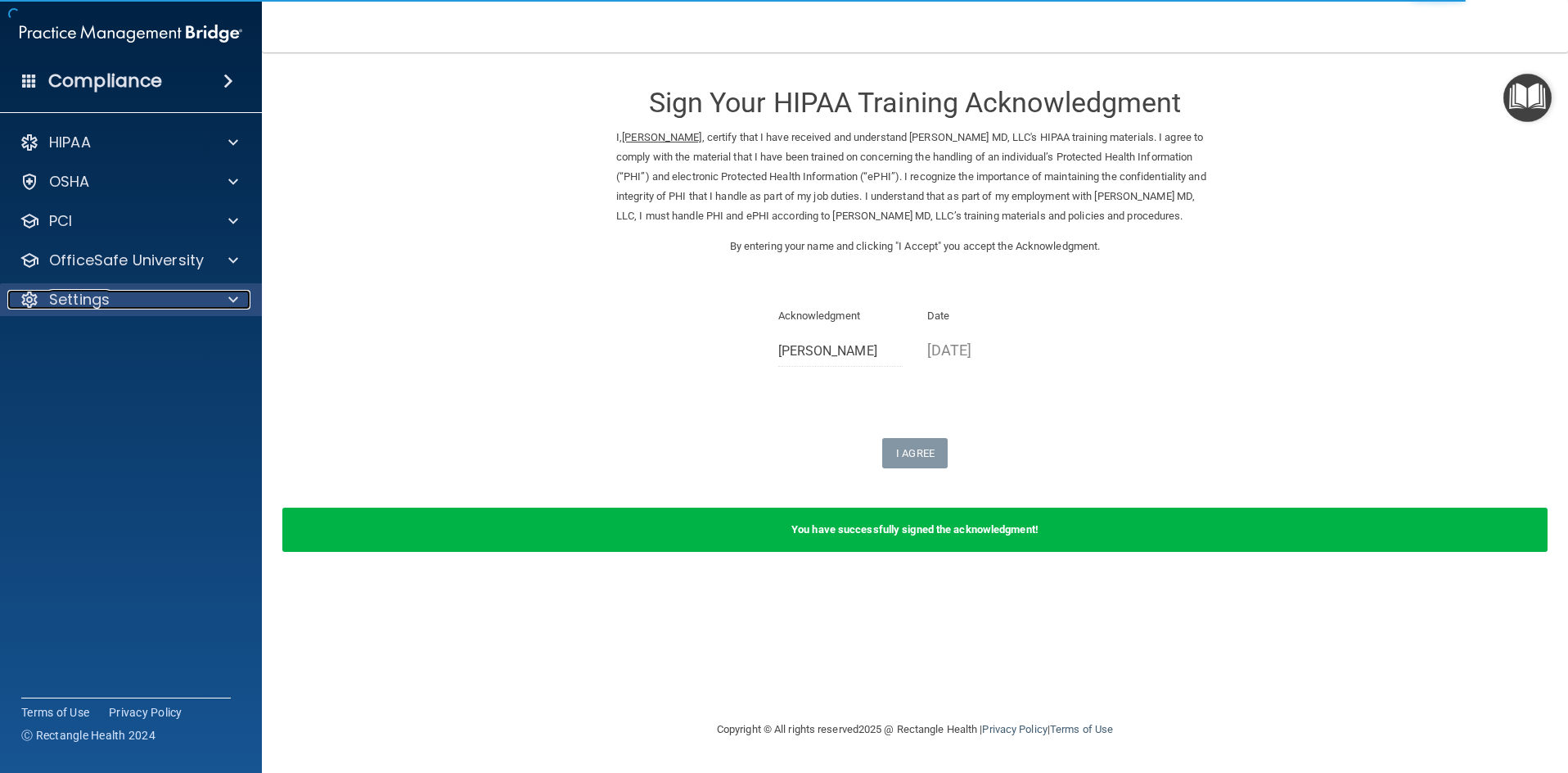
click at [230, 296] on span at bounding box center [233, 299] width 10 height 19
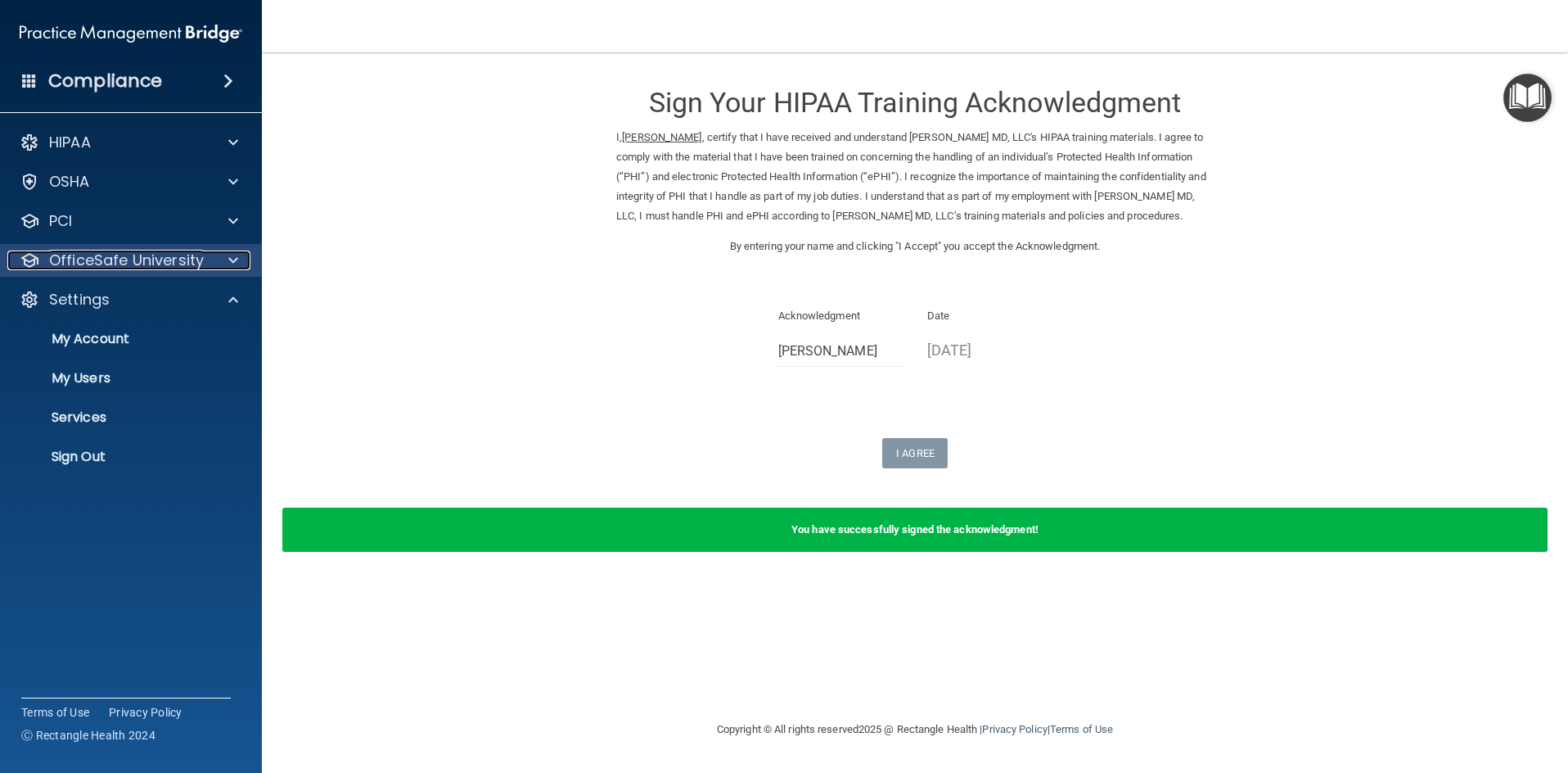
click at [233, 259] on span at bounding box center [233, 260] width 10 height 19
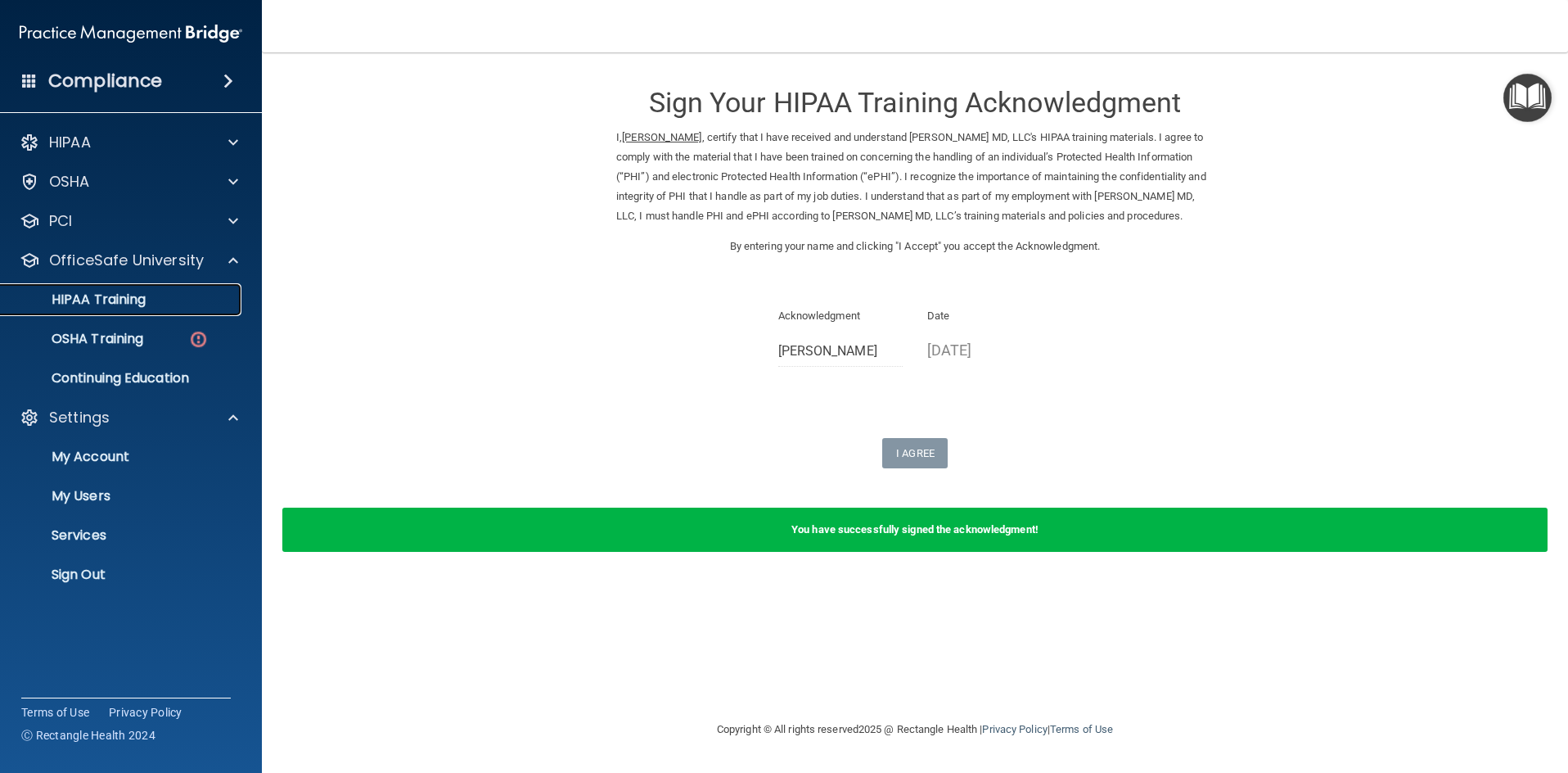
click at [134, 298] on p "HIPAA Training" at bounding box center [78, 300] width 135 height 17
